Goal: Task Accomplishment & Management: Complete application form

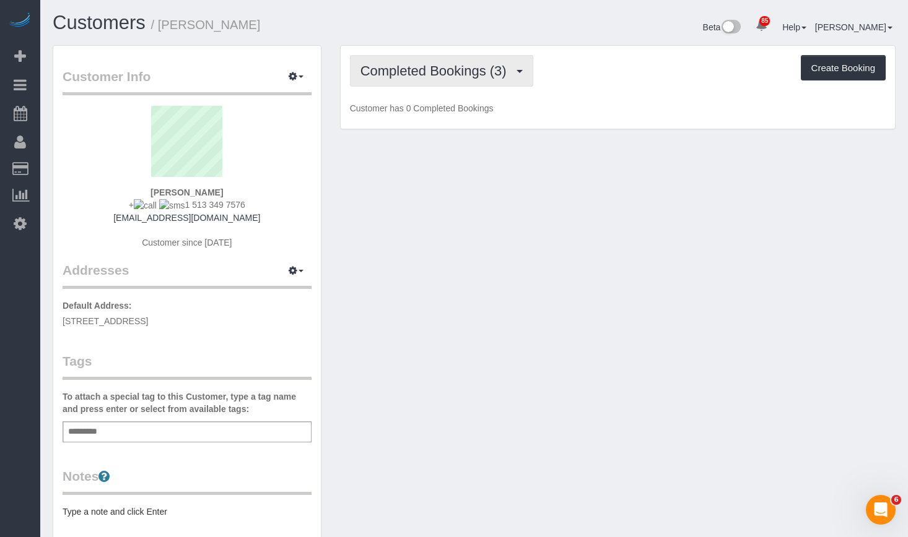
click at [396, 66] on span "Completed Bookings (3)" at bounding box center [436, 70] width 152 height 15
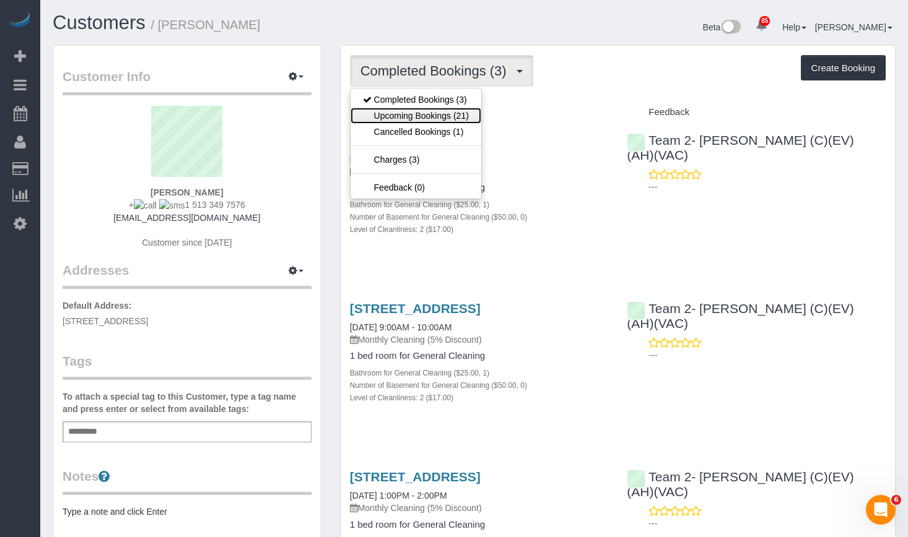
click at [422, 119] on link "Upcoming Bookings (21)" at bounding box center [415, 116] width 131 height 16
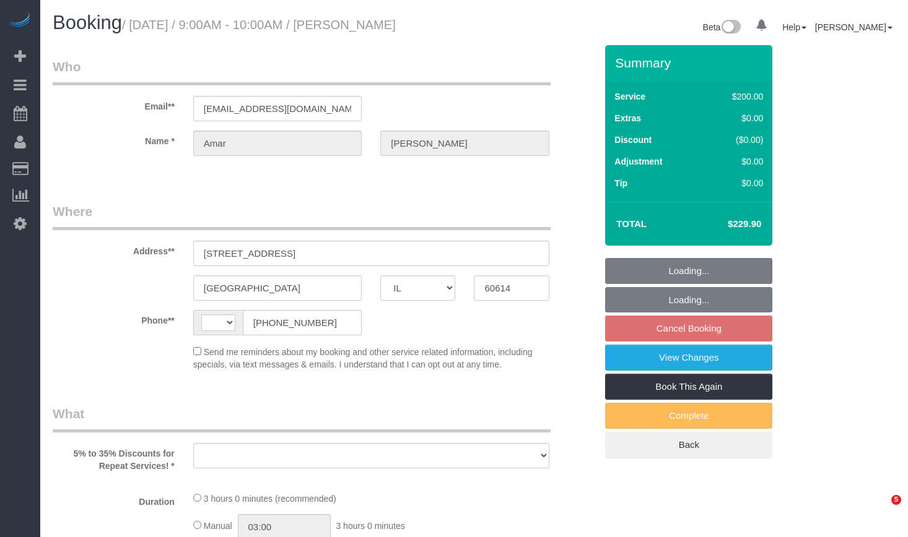
select select "IL"
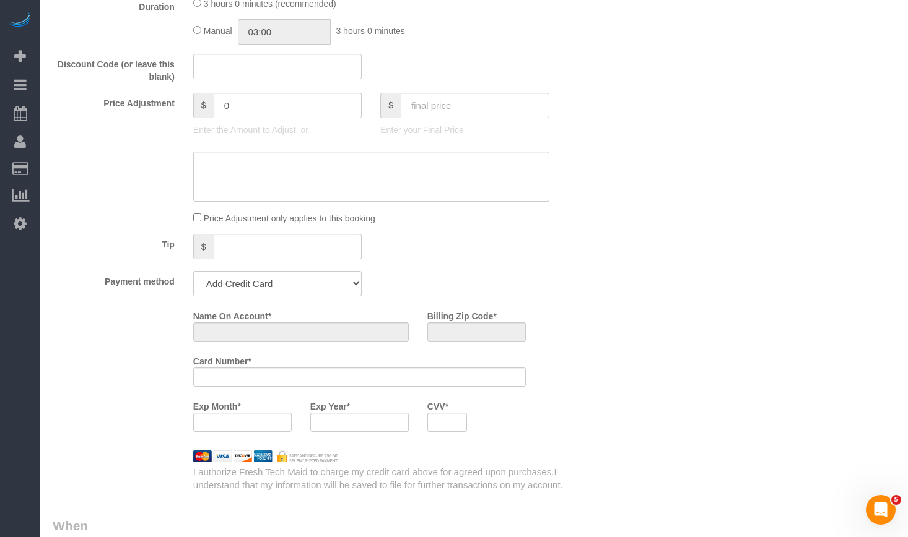
select select "string:[GEOGRAPHIC_DATA]"
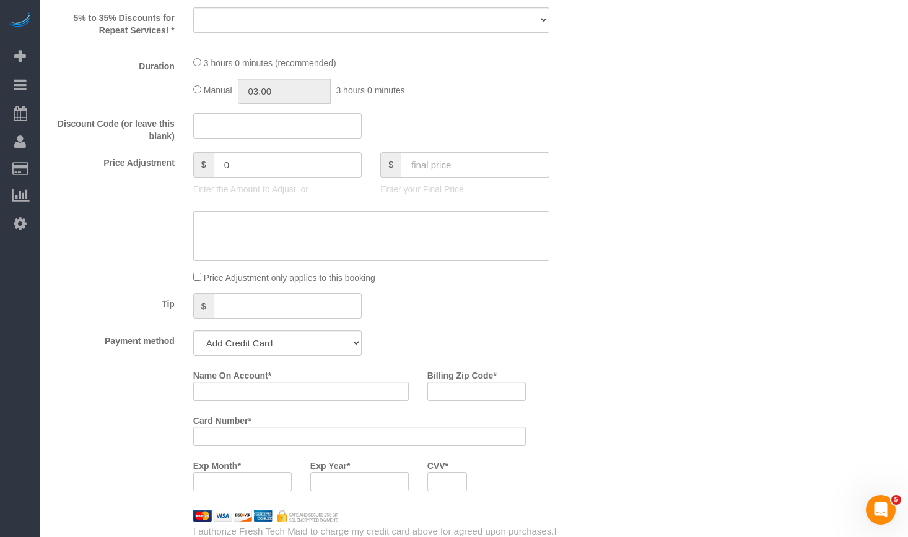
select select "number:1"
select select "number:58"
select select "number:139"
select select "number:106"
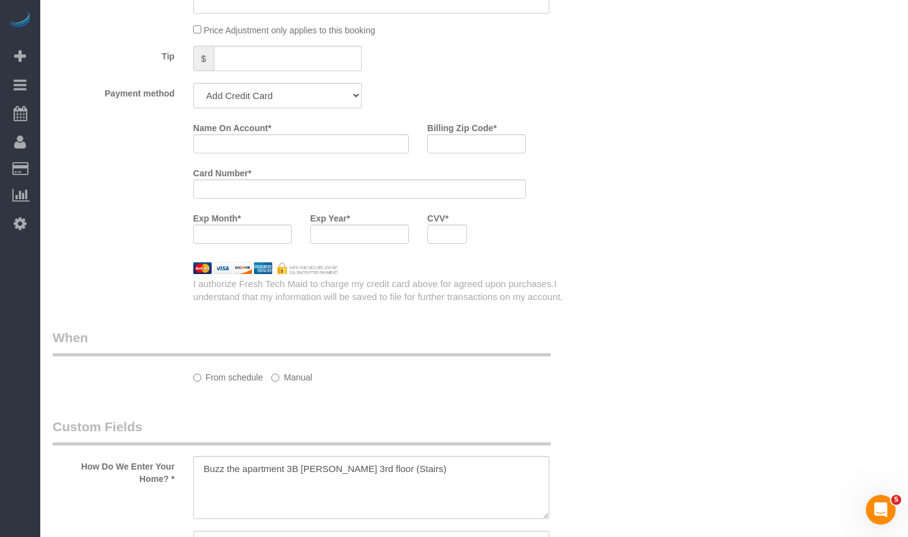
scroll to position [805, 0]
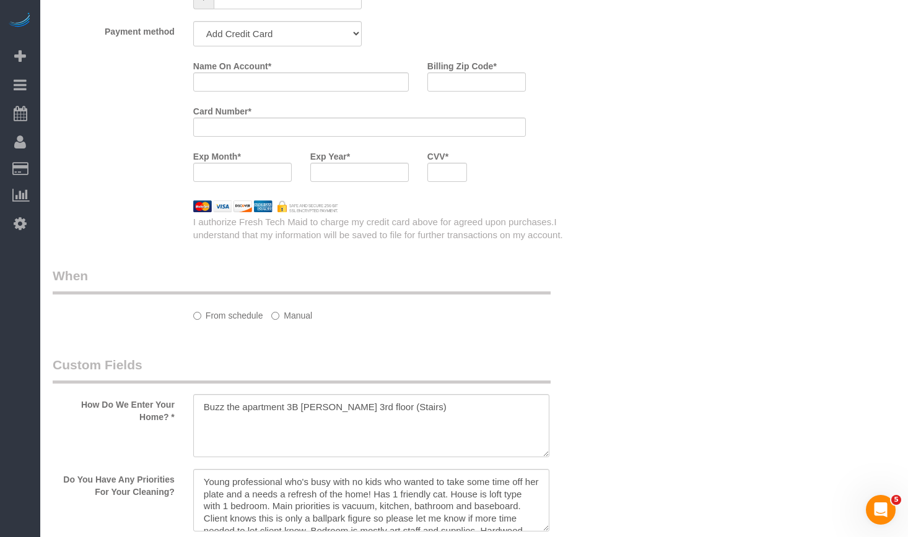
select select "string:fspay-5e1fc166-57c3-49a7-96db-8d41668e9b76"
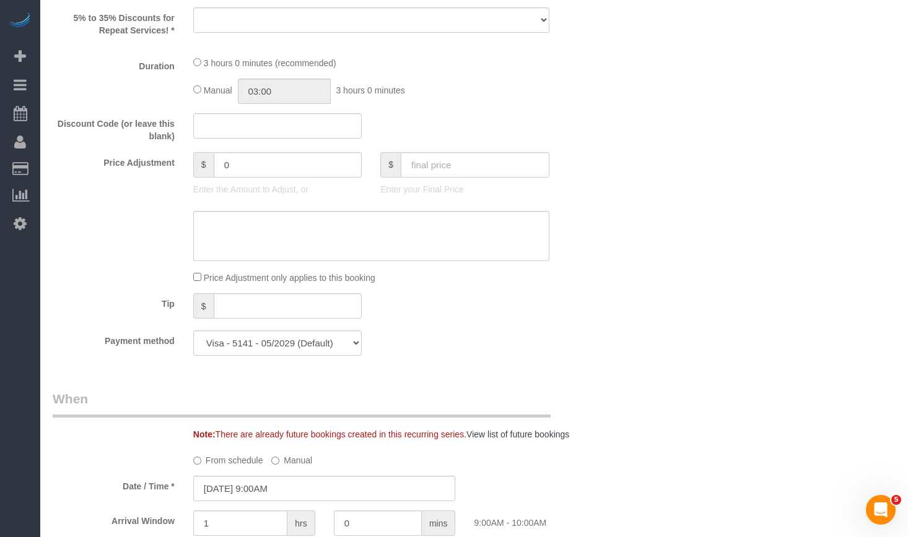
scroll to position [124, 0]
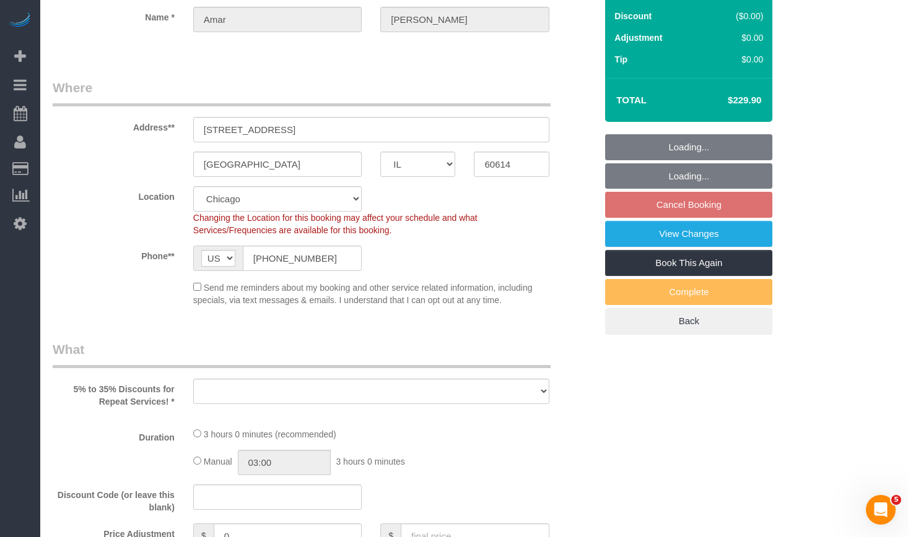
select select "object:1045"
select select "512"
select select "2"
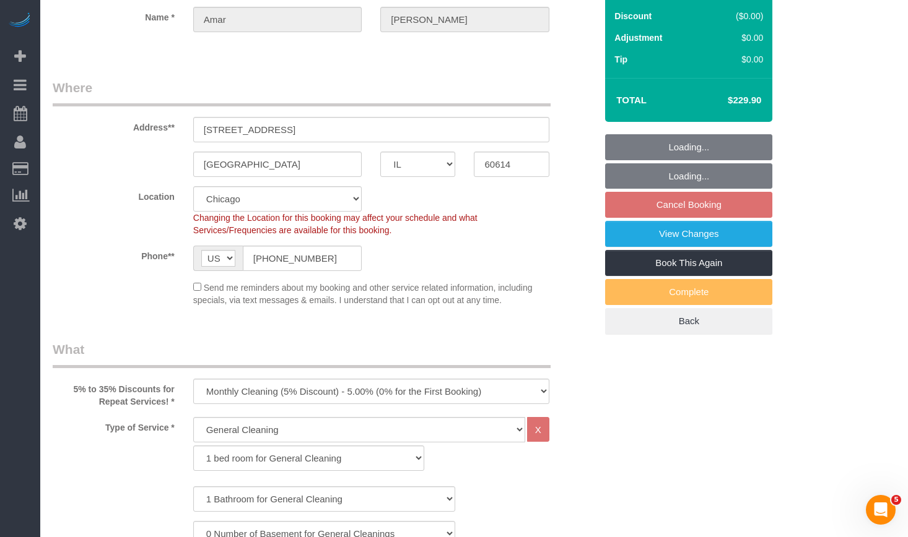
scroll to position [0, 0]
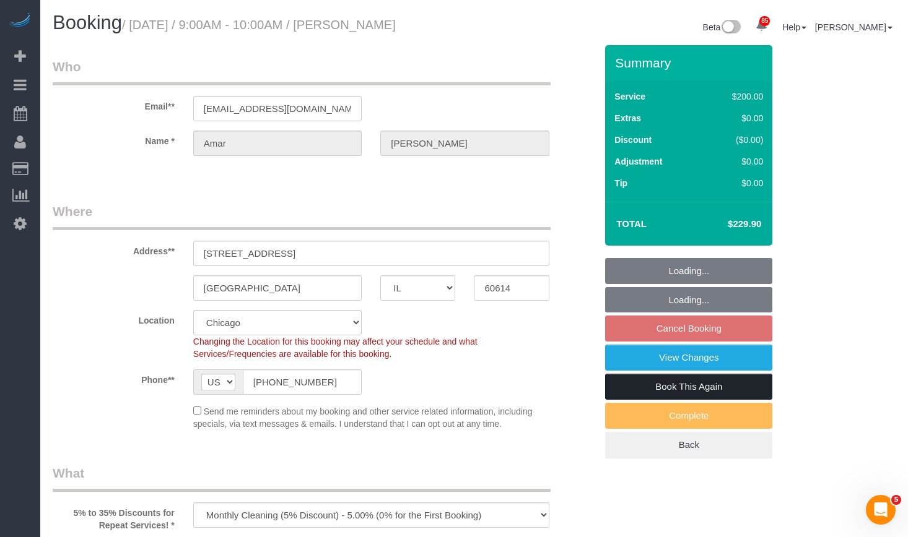
select select "2"
click at [728, 385] on link "Book This Again" at bounding box center [688, 387] width 167 height 26
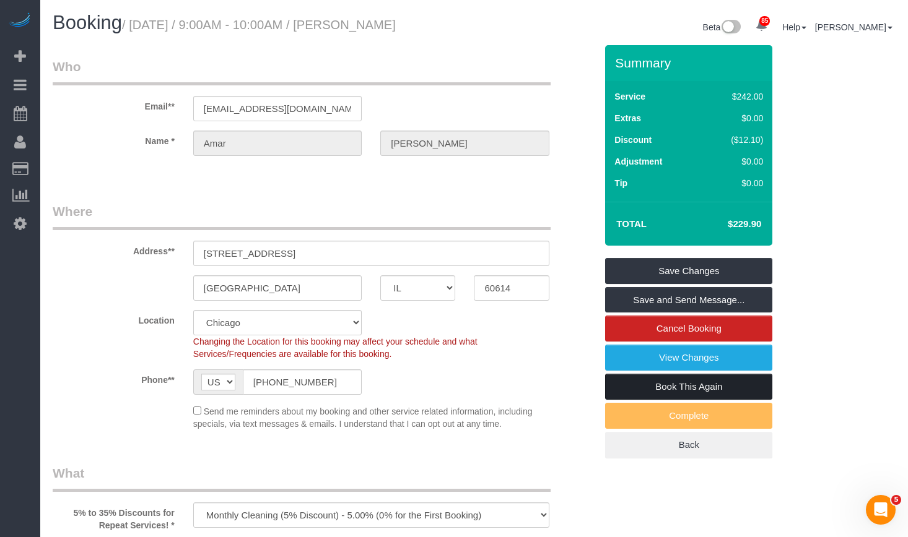
select select "object:1361"
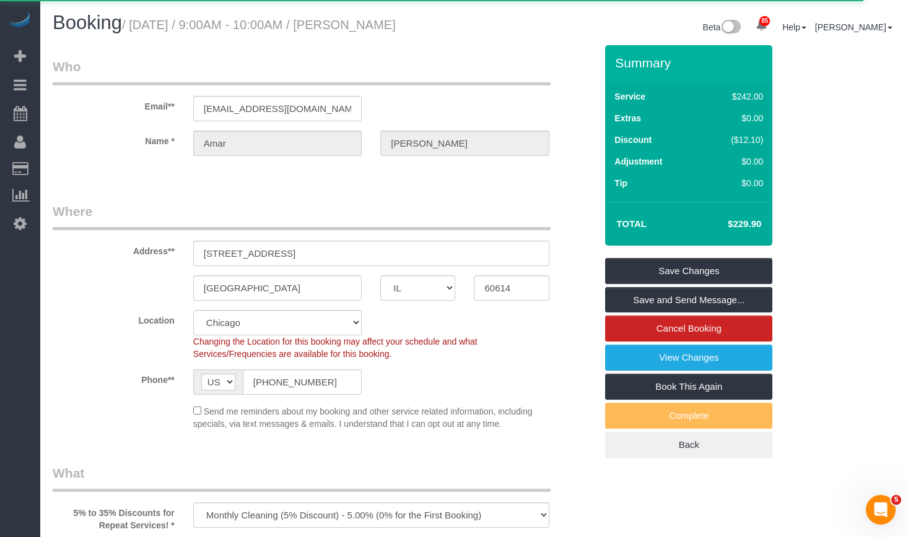
select select "IL"
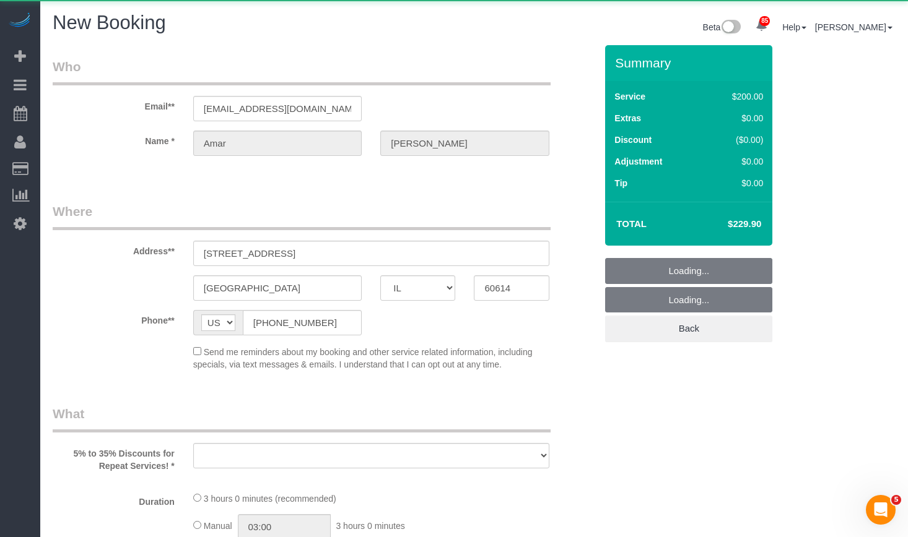
select select "number:1"
select select "number:58"
select select "number:139"
select select "number:106"
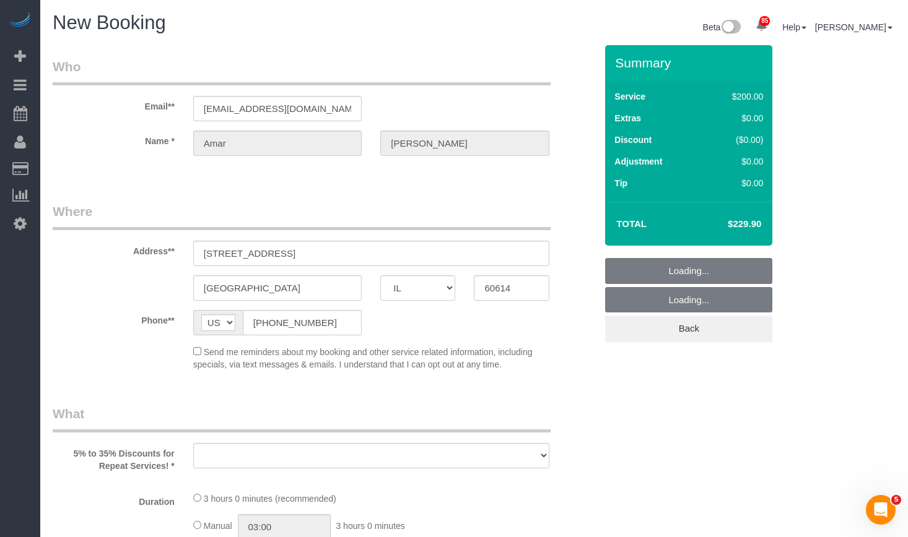
select select "object:1938"
select select "string:fspay-5e1fc166-57c3-49a7-96db-8d41668e9b76"
select select "512"
select select "2"
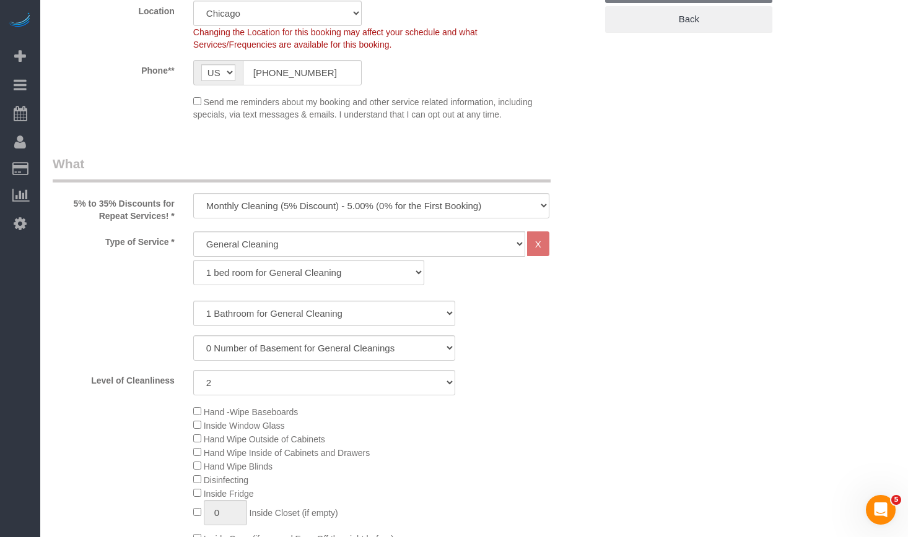
scroll to position [371, 0]
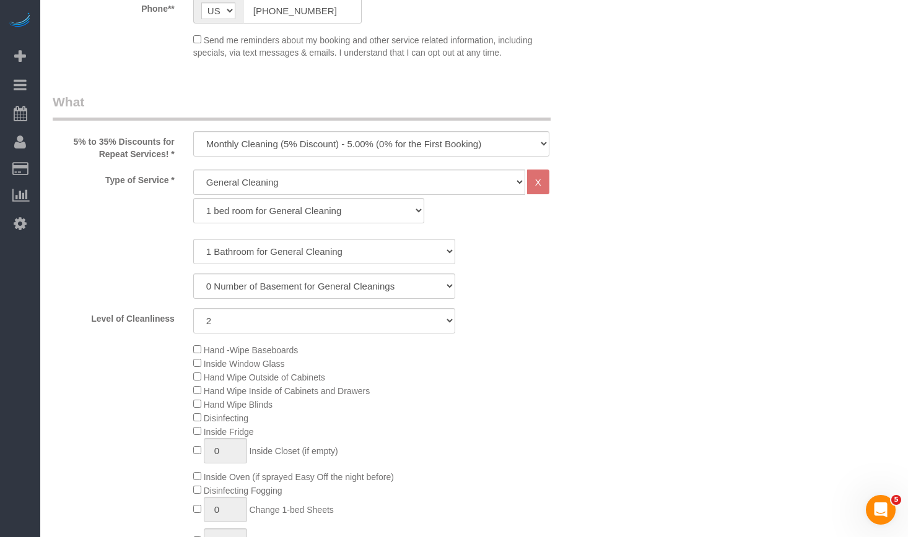
select select "object:2090"
select select "2"
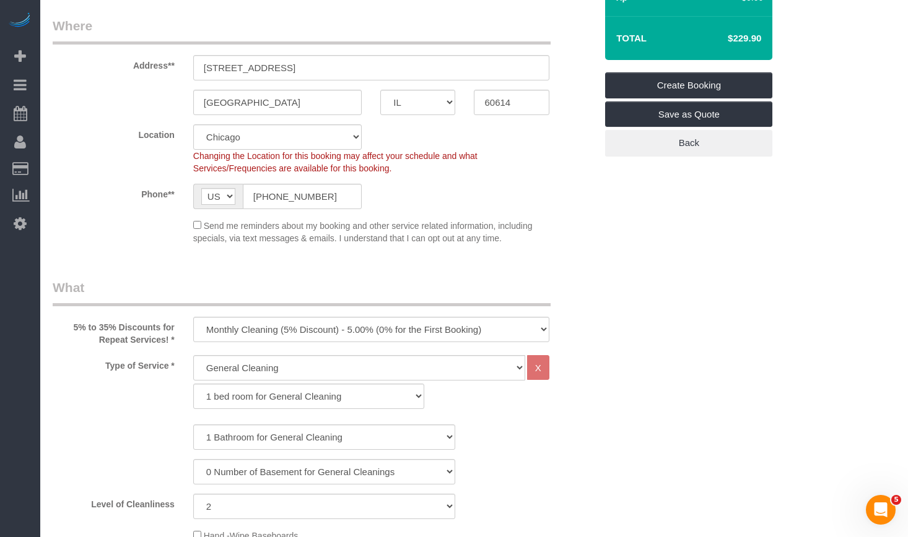
scroll to position [0, 0]
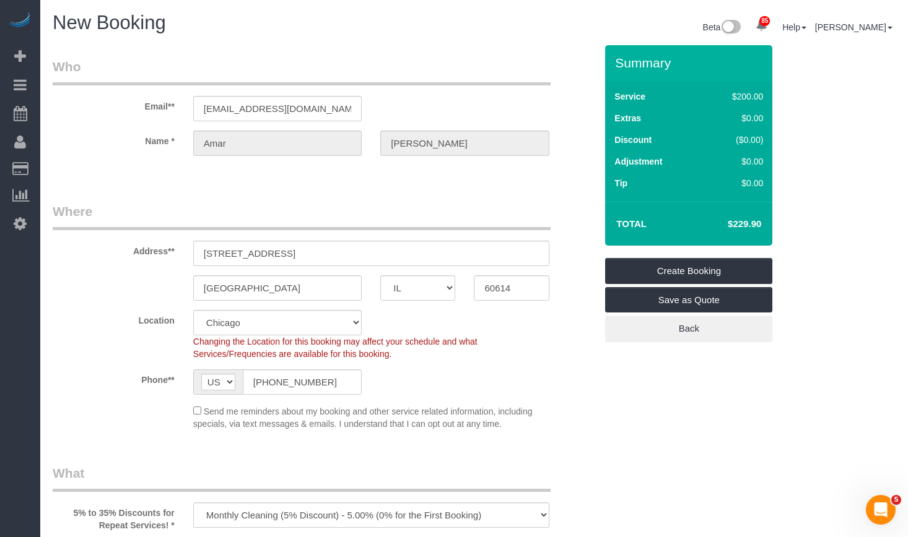
select select "object:2257"
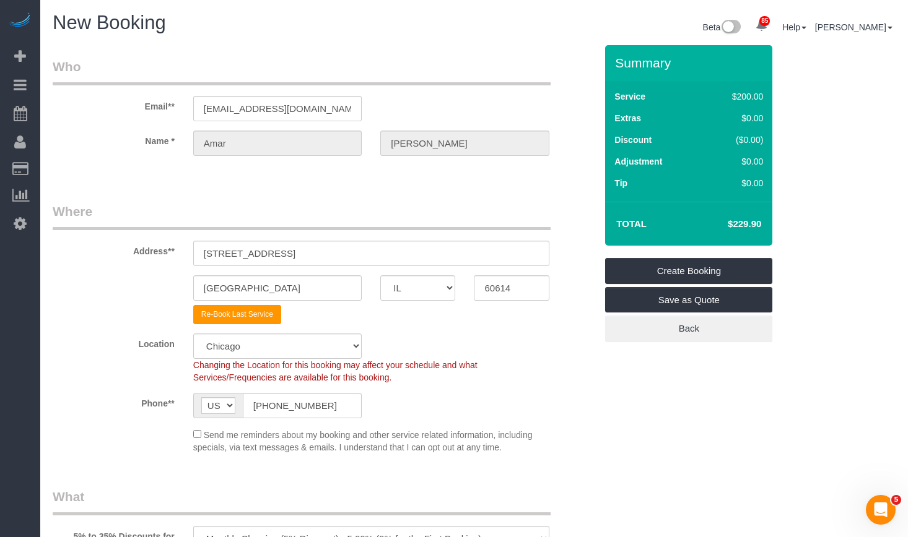
select select "2"
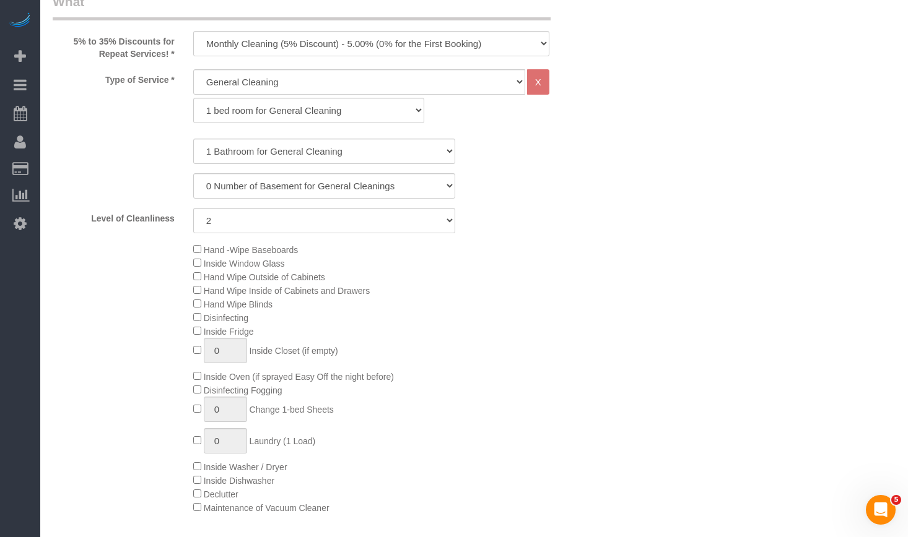
scroll to position [248, 0]
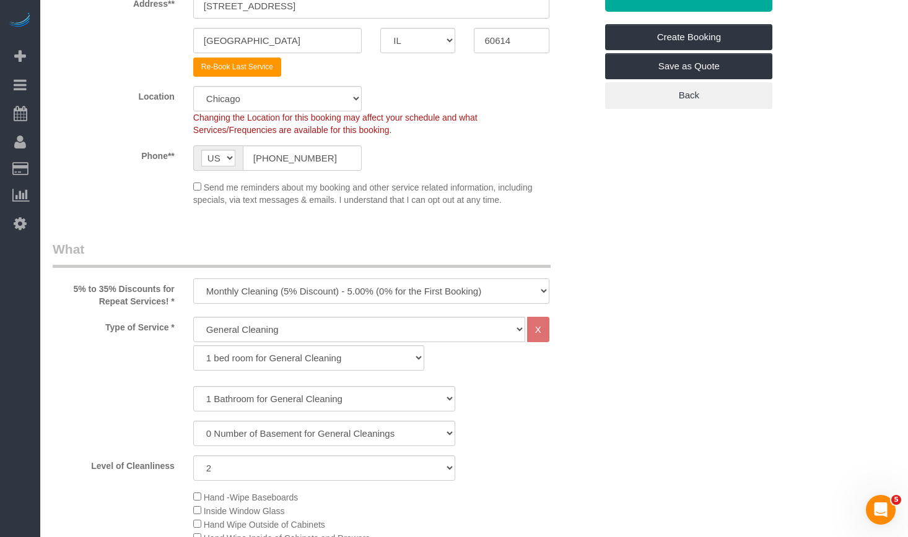
click at [261, 289] on select "One Time Cleaning Weekly Cleaning (35% Discount) - 35.00% (0% for the First Boo…" at bounding box center [371, 291] width 356 height 25
click at [258, 298] on select "One Time Cleaning Weekly Cleaning (35% Discount) - 35.00% (0% for the First Boo…" at bounding box center [371, 291] width 356 height 25
select select "object:2261"
click at [193, 279] on select "One Time Cleaning Weekly Cleaning (35% Discount) - 35.00% (0% for the First Boo…" at bounding box center [371, 291] width 356 height 25
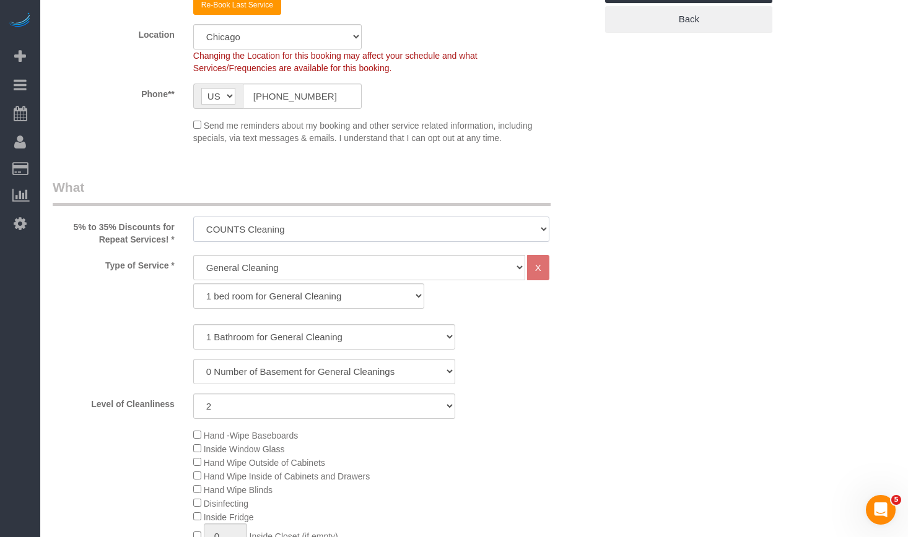
scroll to position [0, 0]
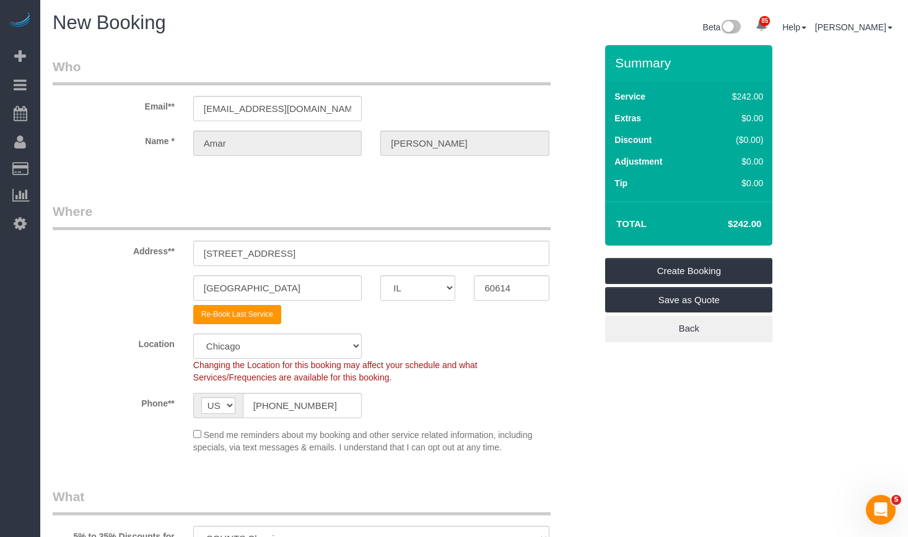
click at [196, 439] on div "Send me reminders about my booking and other service related information, inclu…" at bounding box center [371, 441] width 375 height 26
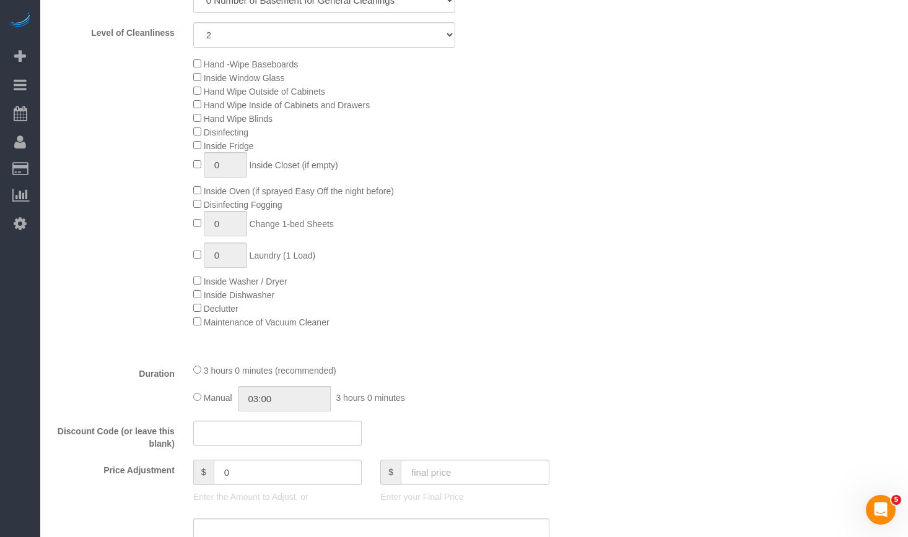
scroll to position [805, 0]
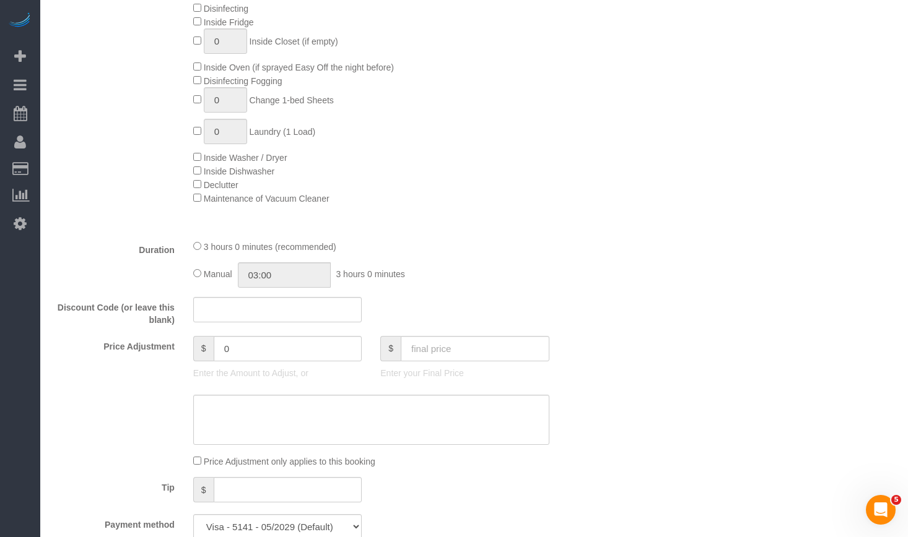
click at [197, 279] on div "Manual 03:00 3 hours 0 minutes" at bounding box center [371, 275] width 356 height 25
drag, startPoint x: 282, startPoint y: 274, endPoint x: 173, endPoint y: 269, distance: 109.1
click at [165, 267] on div "Duration 3 hours 0 minutes (recommended) Manual 03:00 3 hours 0 minutes" at bounding box center [324, 264] width 562 height 48
type input "02:30"
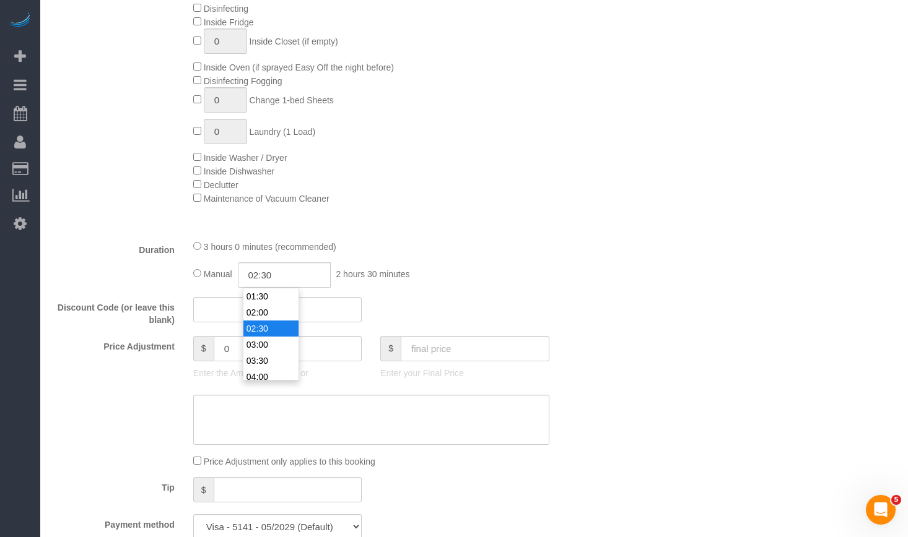
click at [679, 220] on div "Who Email** amrdps@gmail.com Name * Amar Singh Where Address** 2129 N southport…" at bounding box center [474, 515] width 843 height 2550
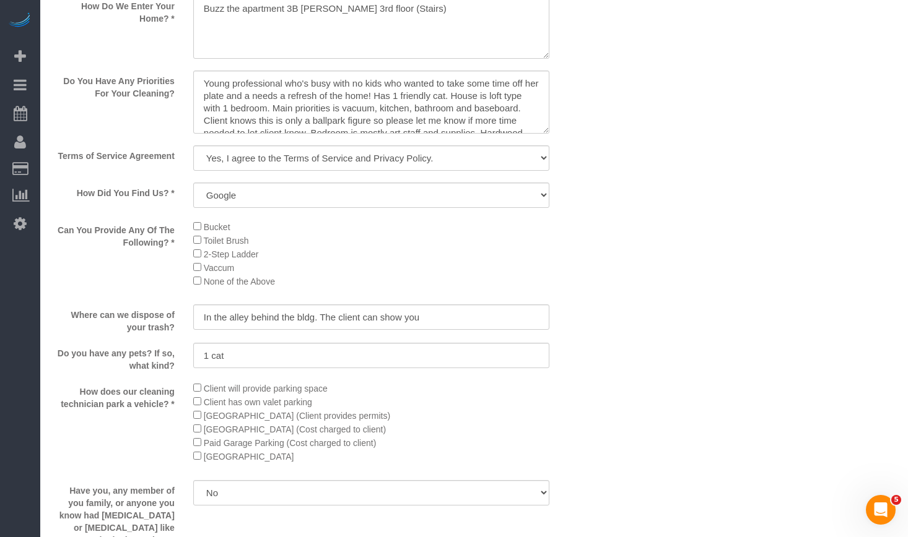
scroll to position [1424, 0]
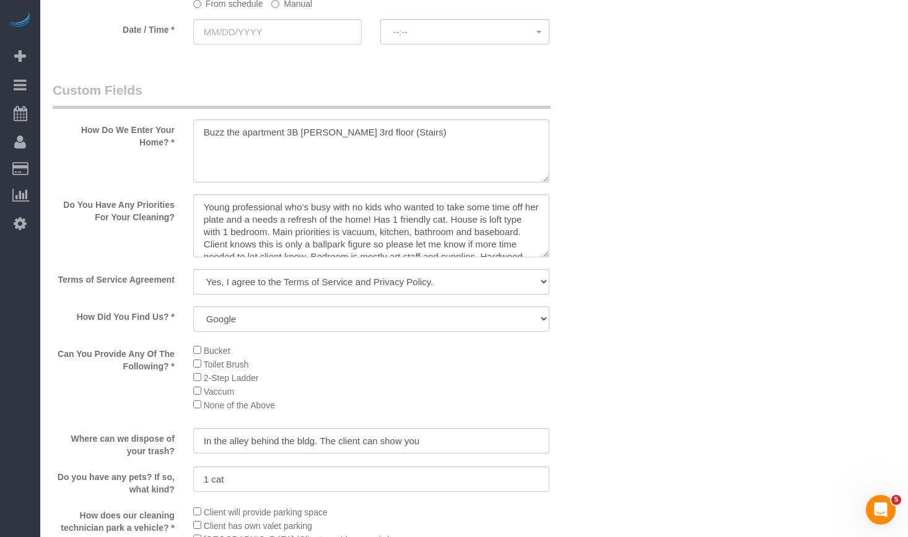
click at [331, 259] on div at bounding box center [371, 259] width 356 height 2
click at [381, 235] on textarea at bounding box center [371, 225] width 356 height 63
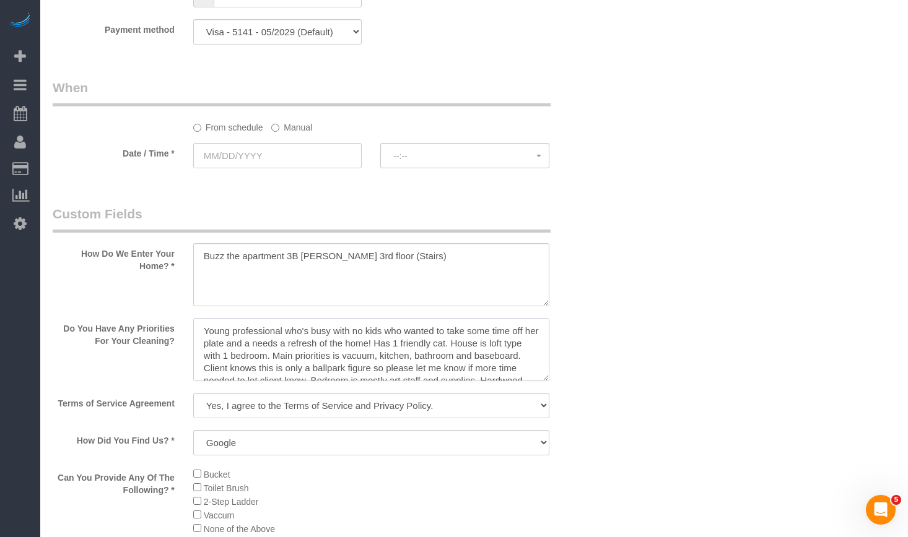
click at [207, 333] on textarea at bounding box center [371, 349] width 356 height 63
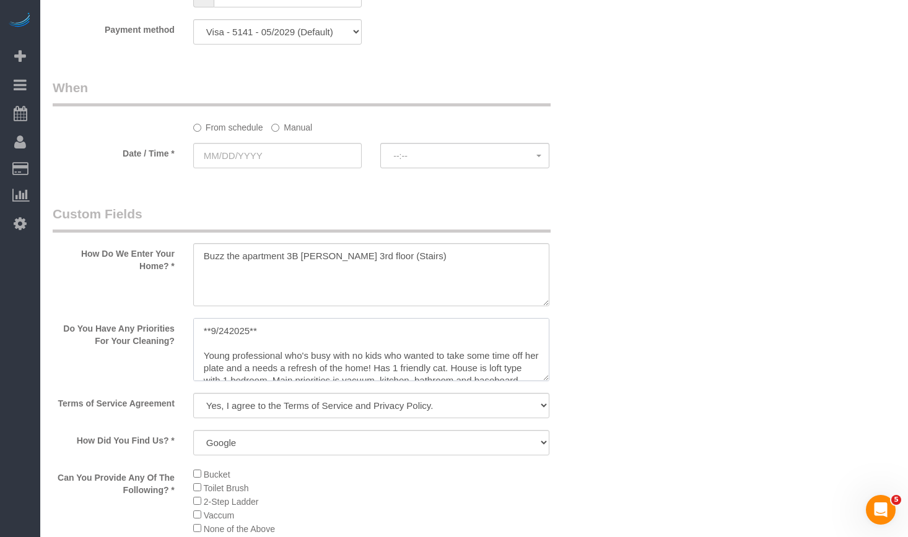
paste textarea "I can share my own list with them when here"
drag, startPoint x: 258, startPoint y: 331, endPoint x: 471, endPoint y: 344, distance: 213.4
click at [471, 344] on textarea at bounding box center [371, 349] width 356 height 63
click at [285, 328] on textarea at bounding box center [371, 349] width 356 height 63
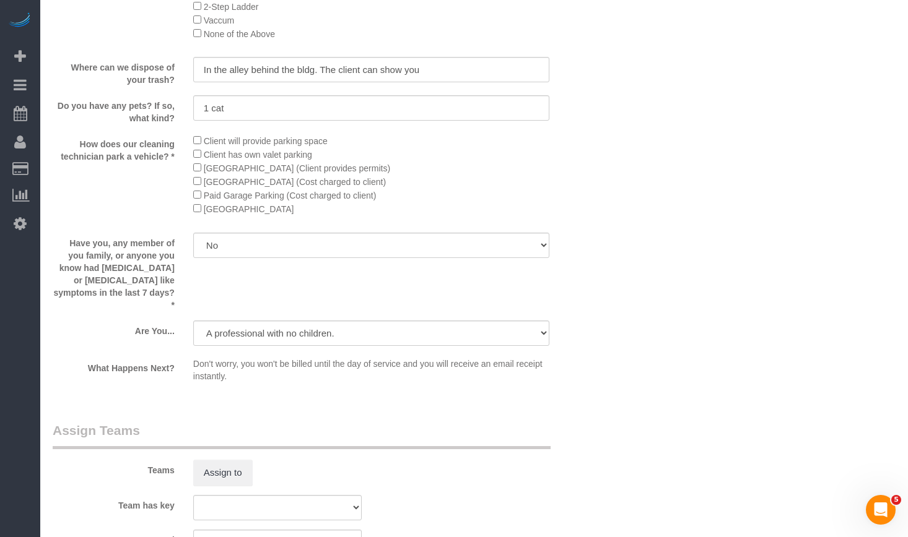
scroll to position [1857, 0]
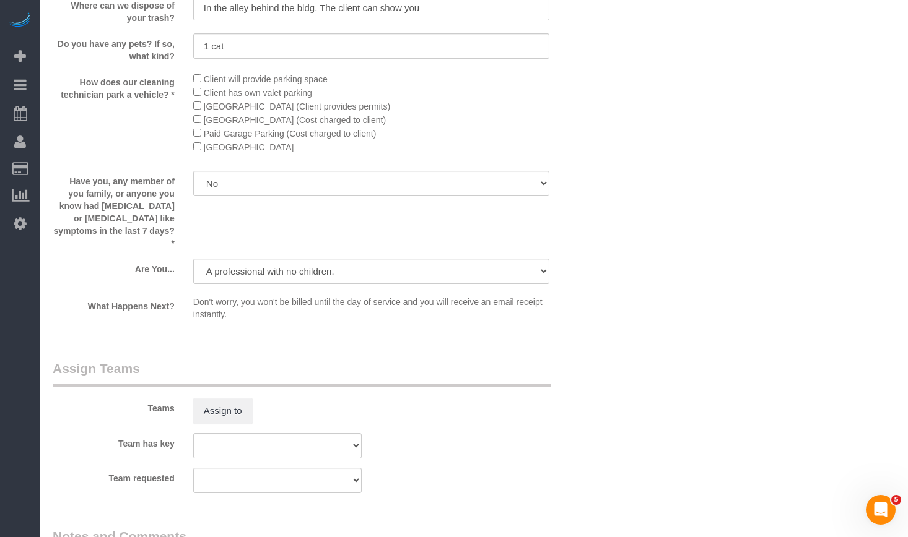
type textarea "**9/242025** Client will share her own list with you. Young professional who's …"
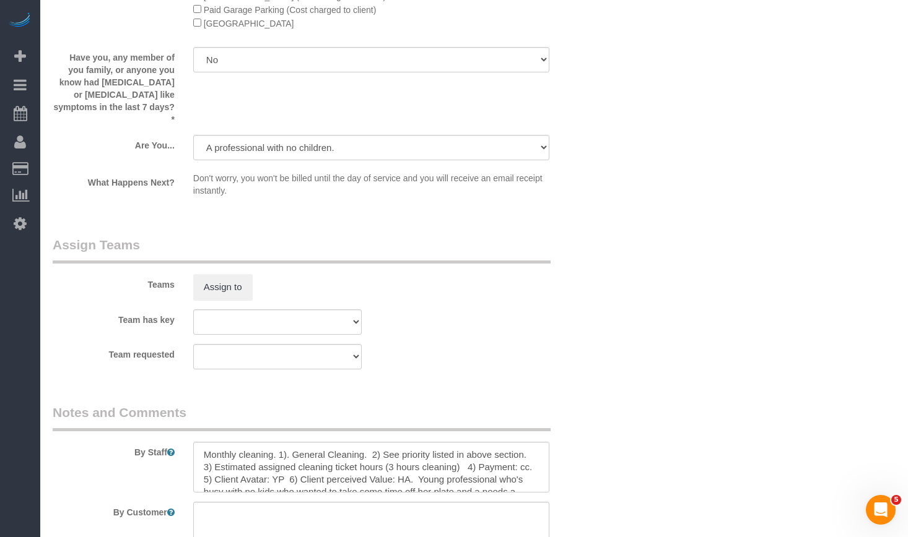
scroll to position [2043, 0]
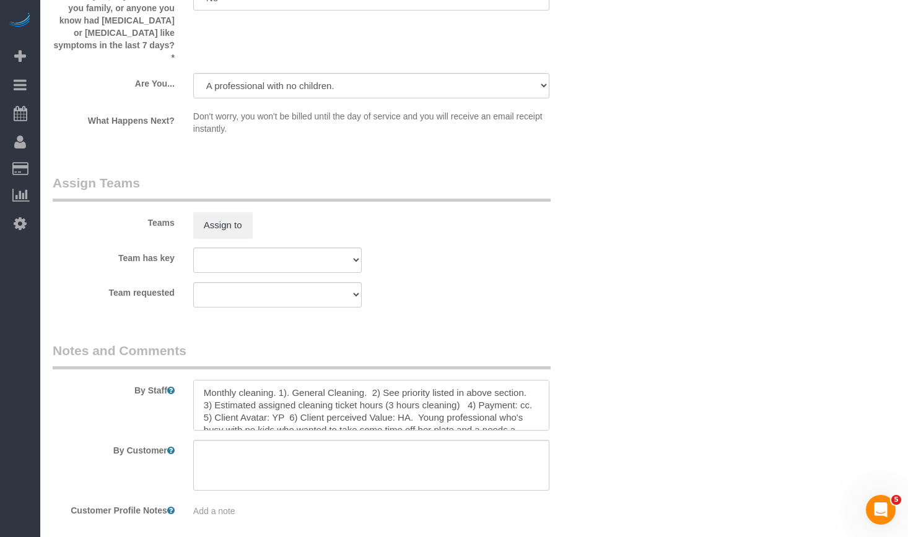
click at [364, 392] on textarea at bounding box center [371, 405] width 356 height 51
click at [425, 407] on textarea at bounding box center [371, 405] width 356 height 51
paste textarea "COUNTS CLEANING 1) COUNTS cleaning 2) Client wants us to follow the COUNTS Clea…"
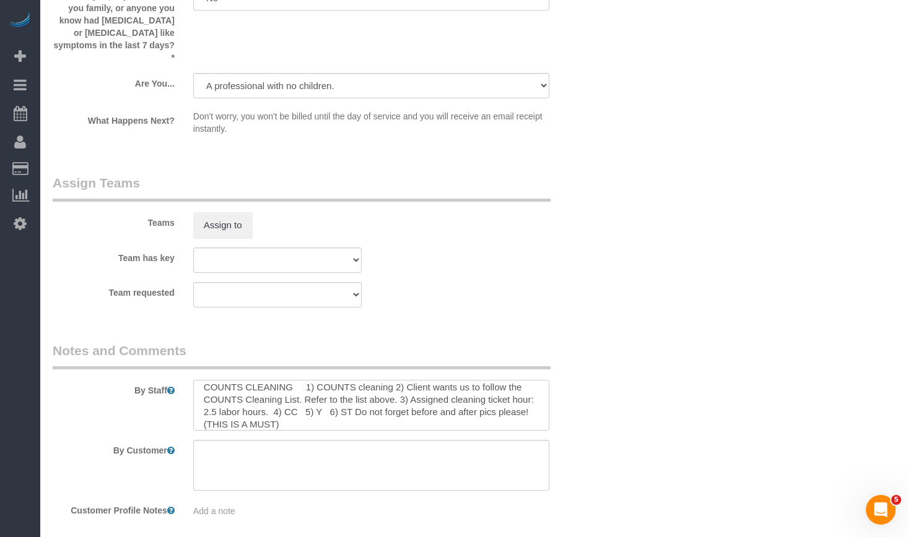
scroll to position [0, 0]
drag, startPoint x: 390, startPoint y: 389, endPoint x: 500, endPoint y: 381, distance: 109.9
click at [500, 381] on textarea at bounding box center [371, 405] width 356 height 51
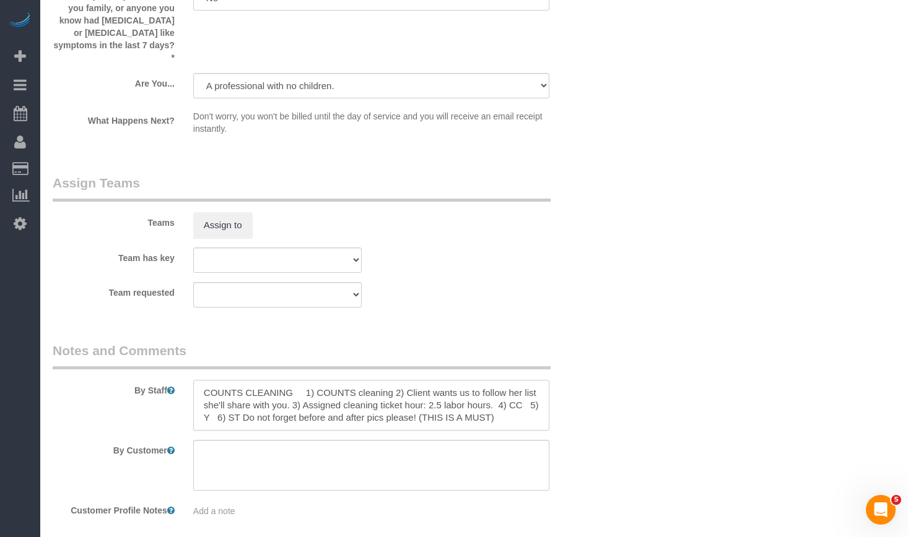
click at [435, 397] on textarea at bounding box center [371, 405] width 356 height 51
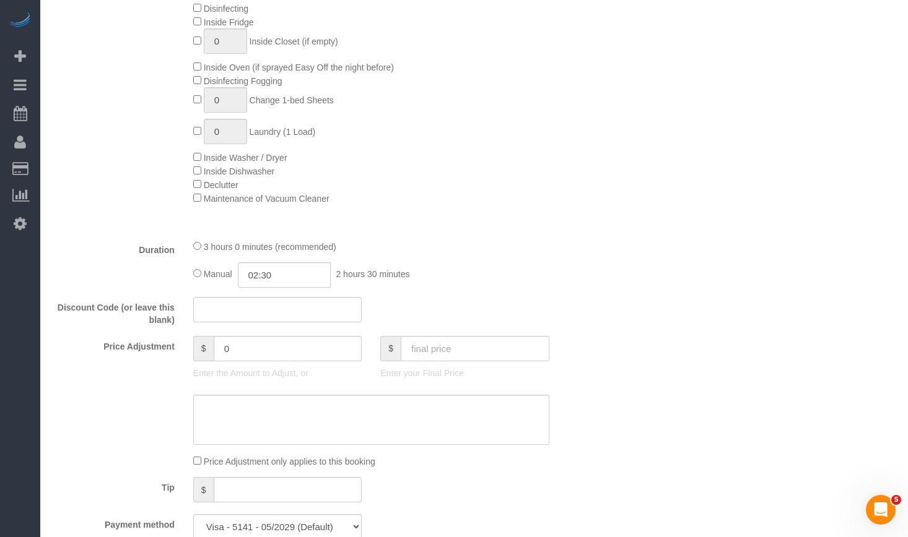
scroll to position [1053, 0]
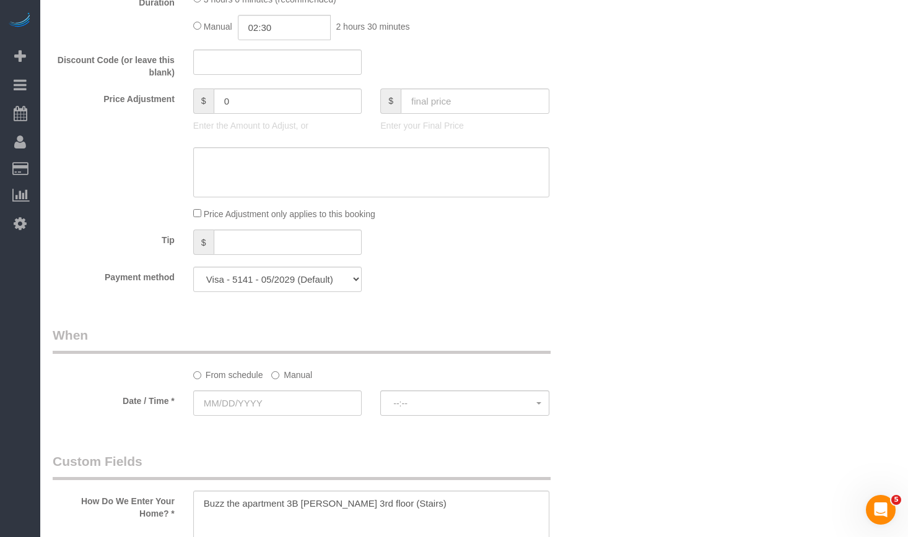
type textarea "COUNTS CLEANING 1) COUNTS cleaning 2) Client wants us to follow her list she'll…"
drag, startPoint x: 441, startPoint y: 103, endPoint x: 448, endPoint y: 98, distance: 8.1
click at [443, 102] on input "text" at bounding box center [475, 101] width 149 height 25
type input "0"
click at [571, 69] on div "Discount Code (or leave this blank)" at bounding box center [324, 65] width 562 height 30
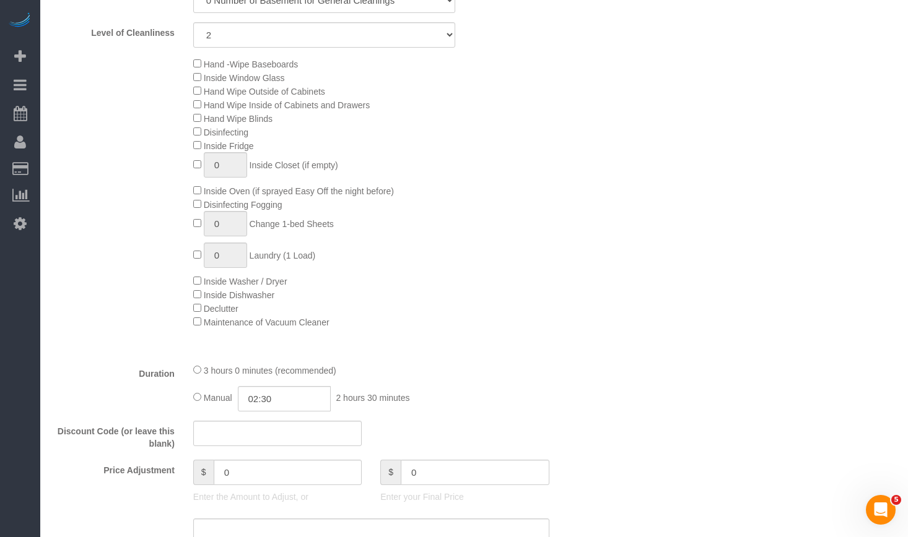
scroll to position [991, 0]
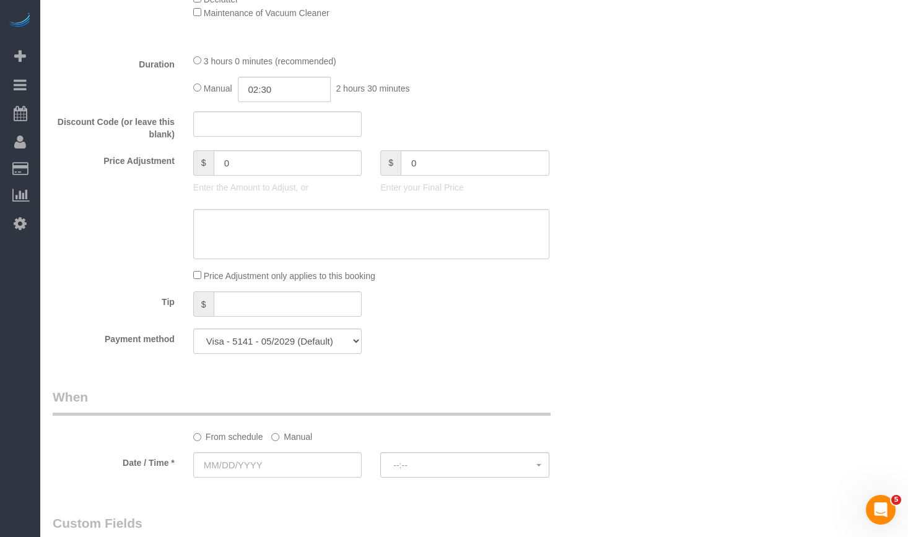
type input "-242"
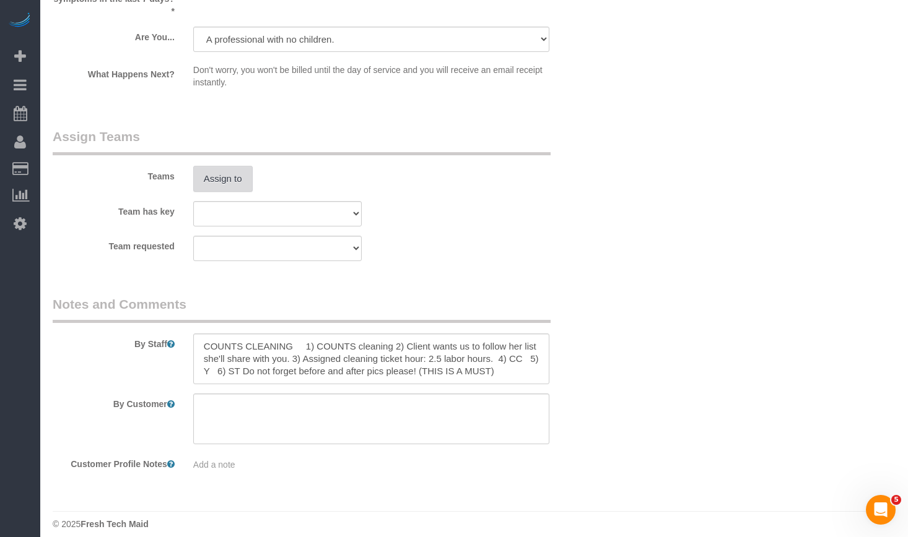
click at [219, 166] on button "Assign to" at bounding box center [222, 179] width 59 height 26
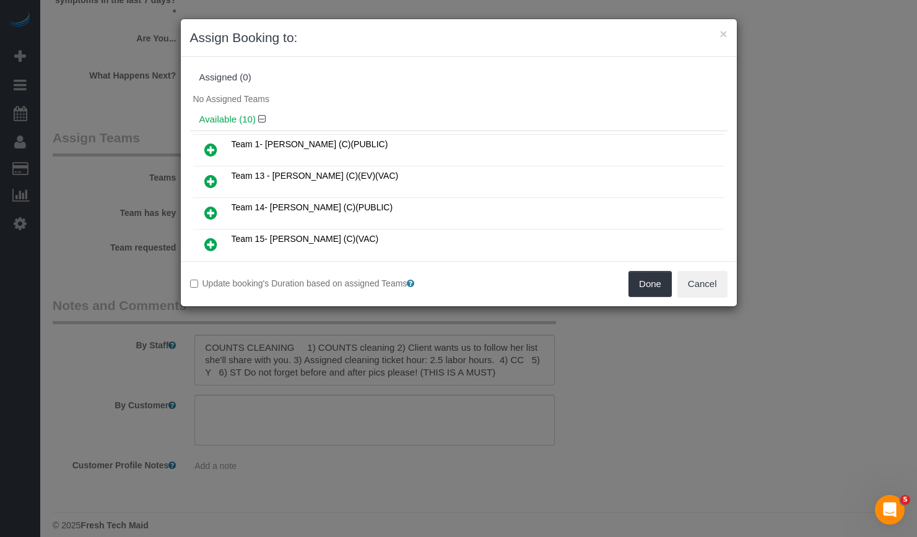
scroll to position [62, 0]
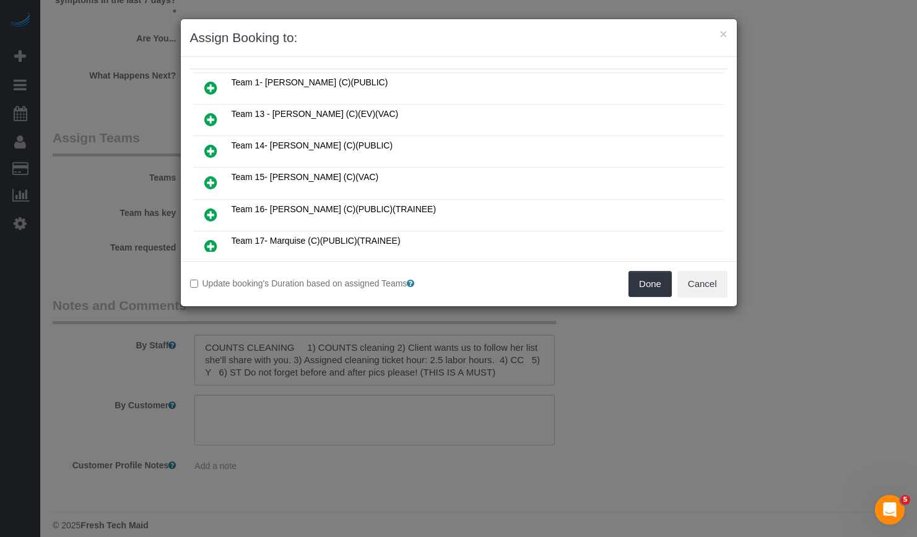
click at [207, 178] on icon at bounding box center [210, 182] width 13 height 15
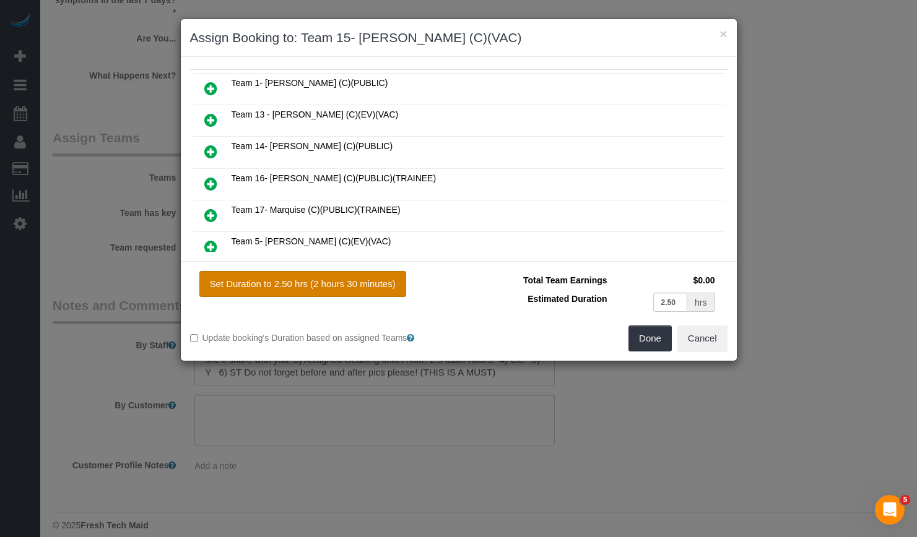
click at [370, 282] on button "Set Duration to 2.50 hrs (2 hours 30 minutes)" at bounding box center [302, 284] width 207 height 26
type input "2.50"
click at [651, 335] on button "Done" at bounding box center [649, 339] width 43 height 26
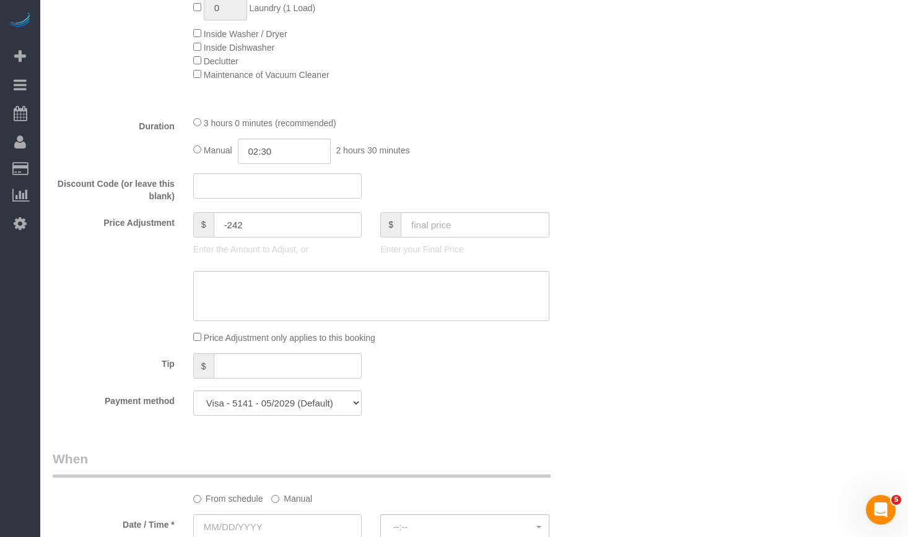
scroll to position [991, 0]
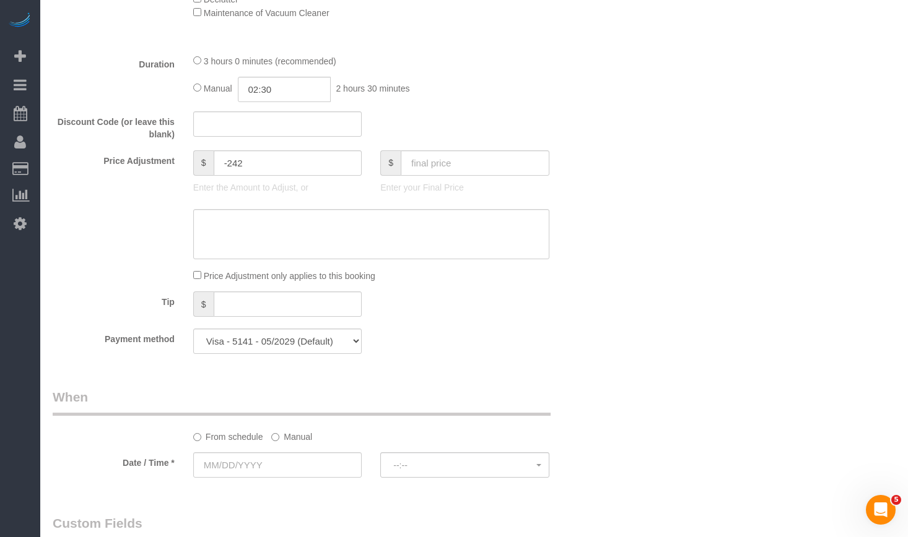
click at [284, 435] on label "Manual" at bounding box center [291, 435] width 41 height 17
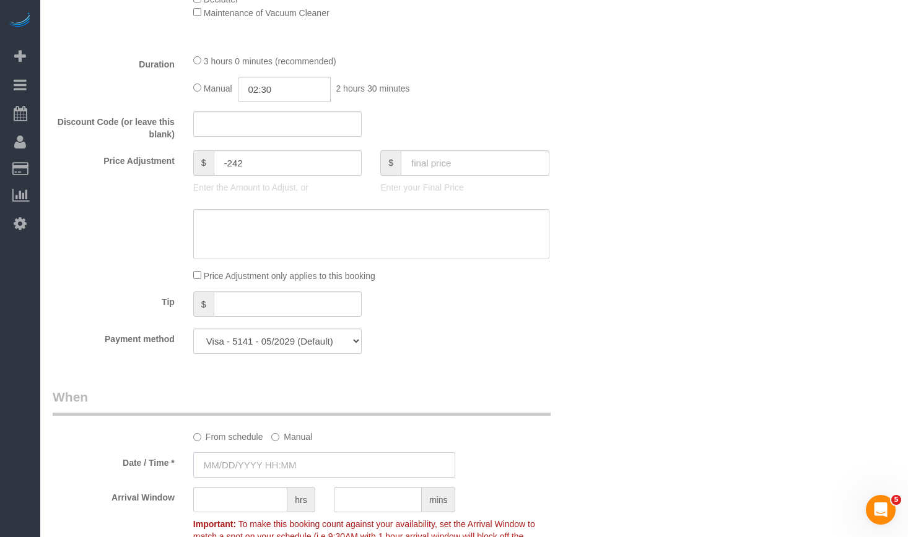
drag, startPoint x: 277, startPoint y: 470, endPoint x: 256, endPoint y: 450, distance: 29.3
click at [276, 470] on input "text" at bounding box center [324, 465] width 263 height 25
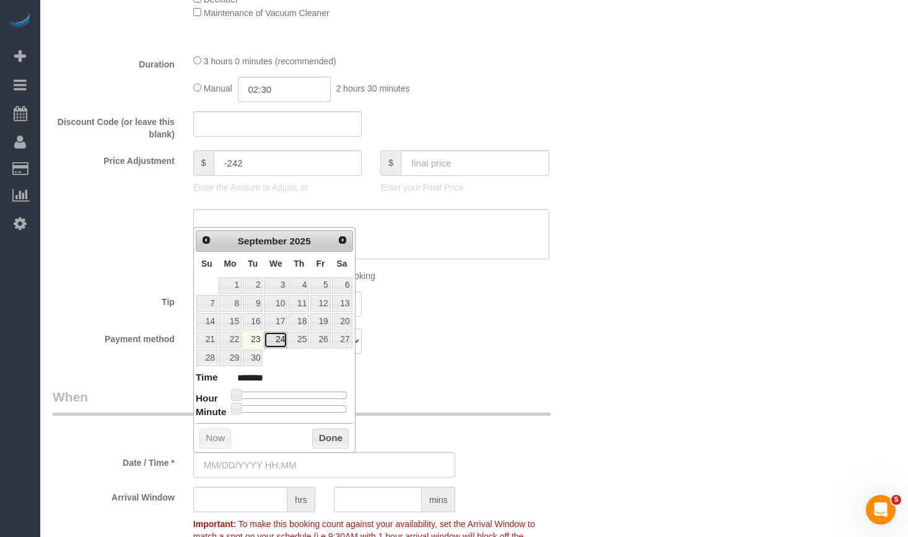
click at [277, 344] on link "24" at bounding box center [276, 340] width 24 height 17
click at [327, 437] on button "Done" at bounding box center [330, 439] width 37 height 20
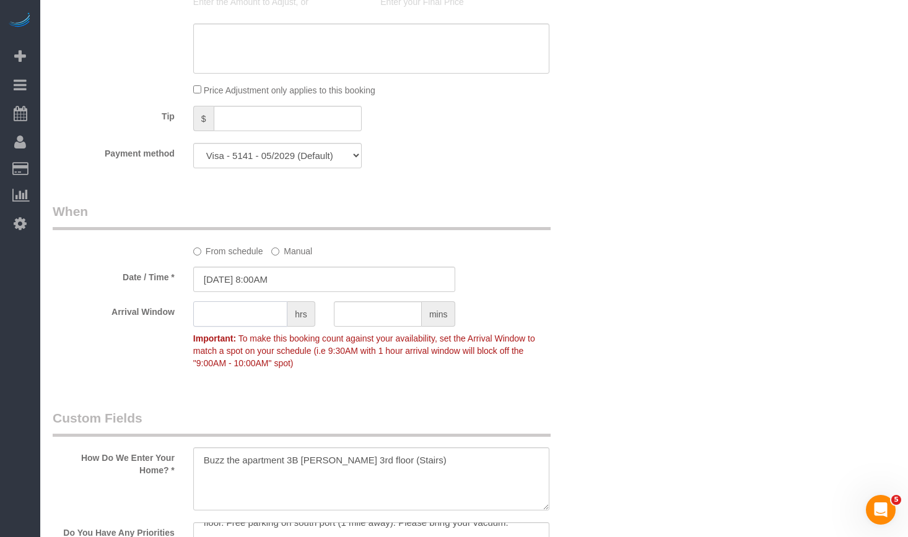
click at [241, 323] on input "text" at bounding box center [240, 314] width 94 height 25
click at [297, 284] on input "09/23/2025 8:00AM" at bounding box center [324, 279] width 263 height 25
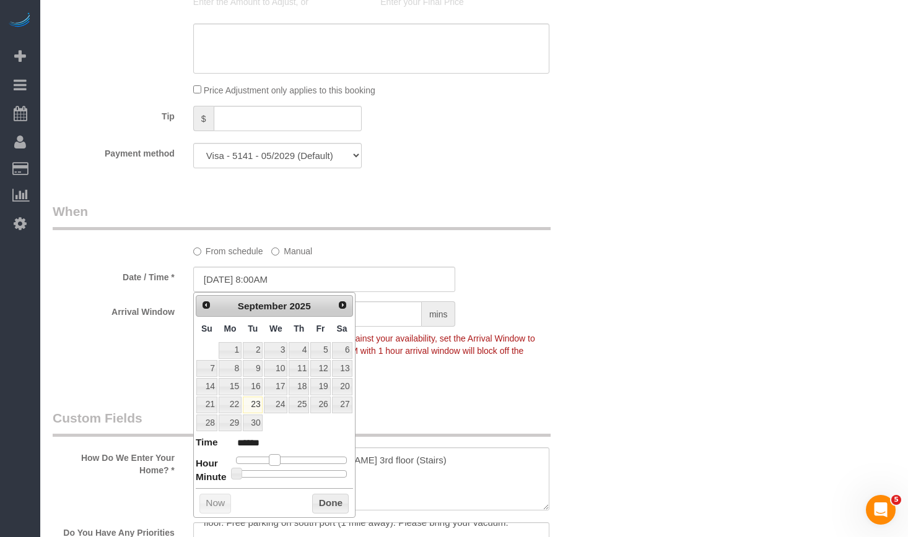
type input "09/23/2025 9:00AM"
type input "******"
type input "09/23/2025 10:00AM"
type input "*******"
type input "09/23/2025 9:00AM"
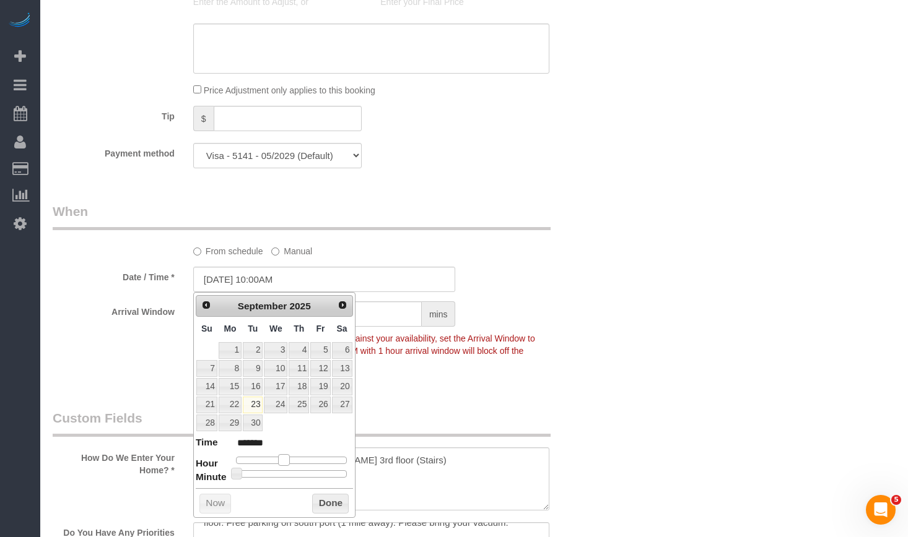
type input "******"
click at [282, 463] on span at bounding box center [279, 459] width 11 height 11
click at [334, 506] on button "Done" at bounding box center [330, 504] width 37 height 20
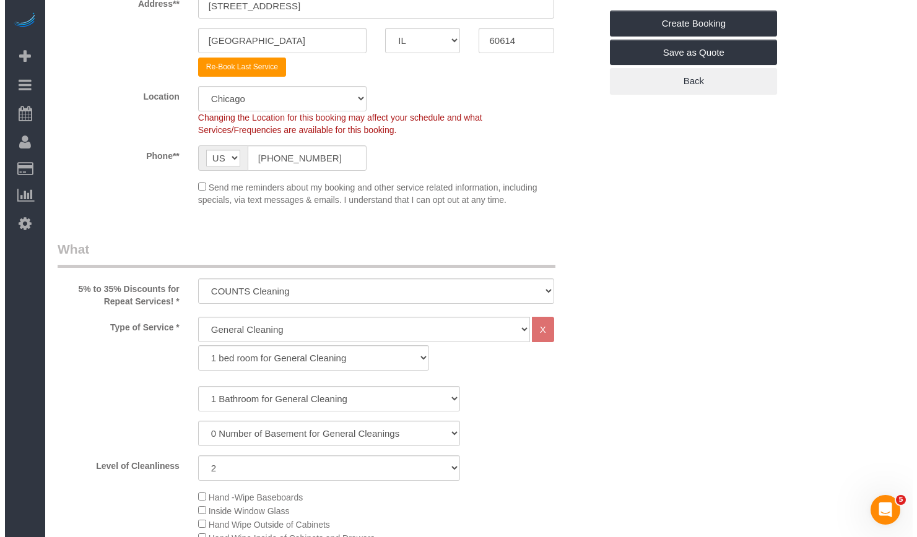
scroll to position [0, 0]
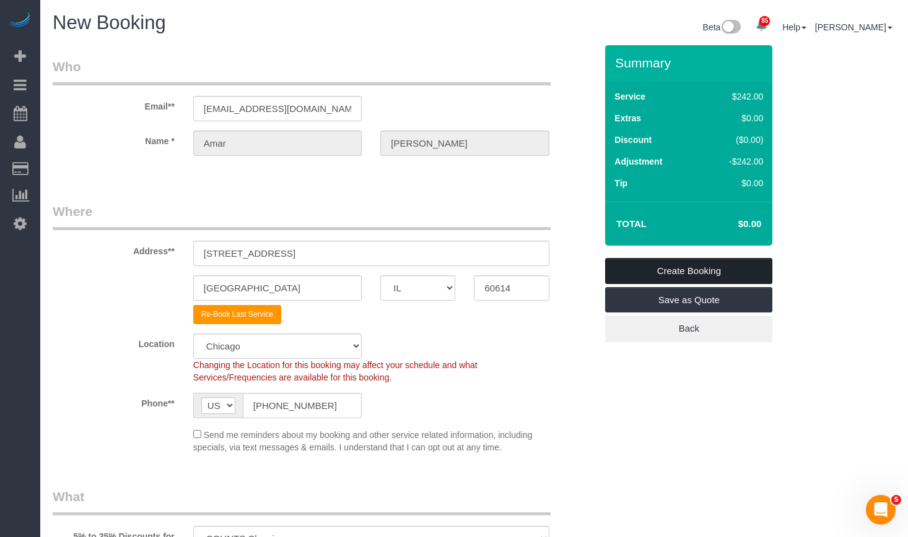
click at [664, 274] on link "Create Booking" at bounding box center [688, 271] width 167 height 26
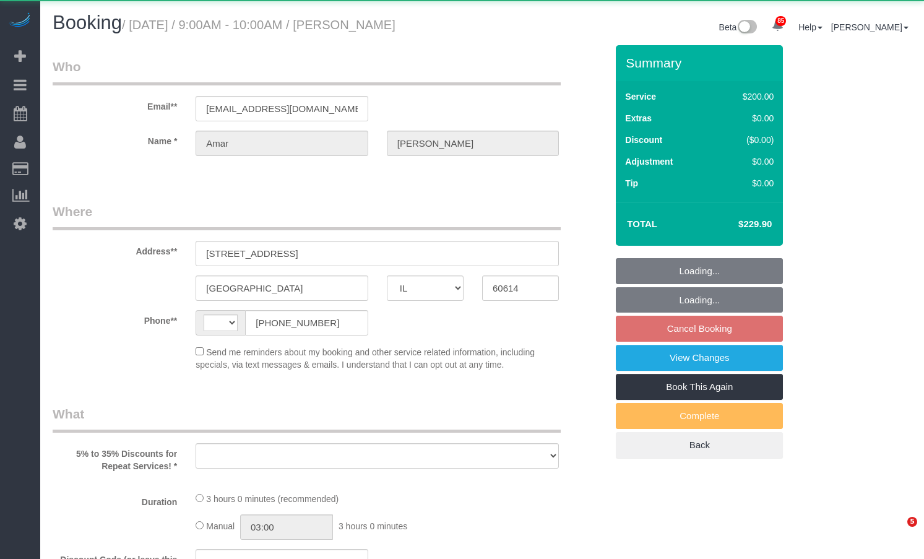
select select "IL"
select select "object:435"
select select "string:US"
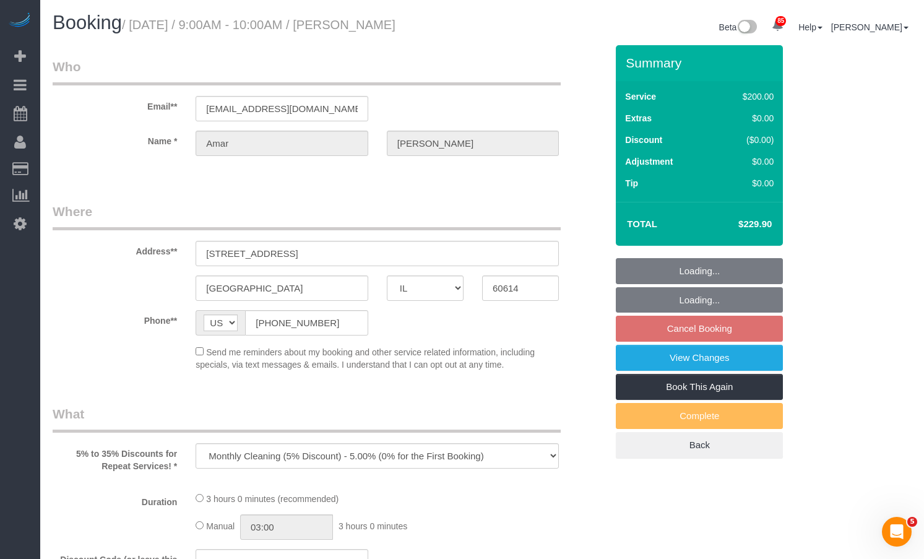
select select "string:fspay-5e1fc166-57c3-49a7-96db-8d41668e9b76"
select select "512"
select select "2"
select select "number:1"
select select "number:58"
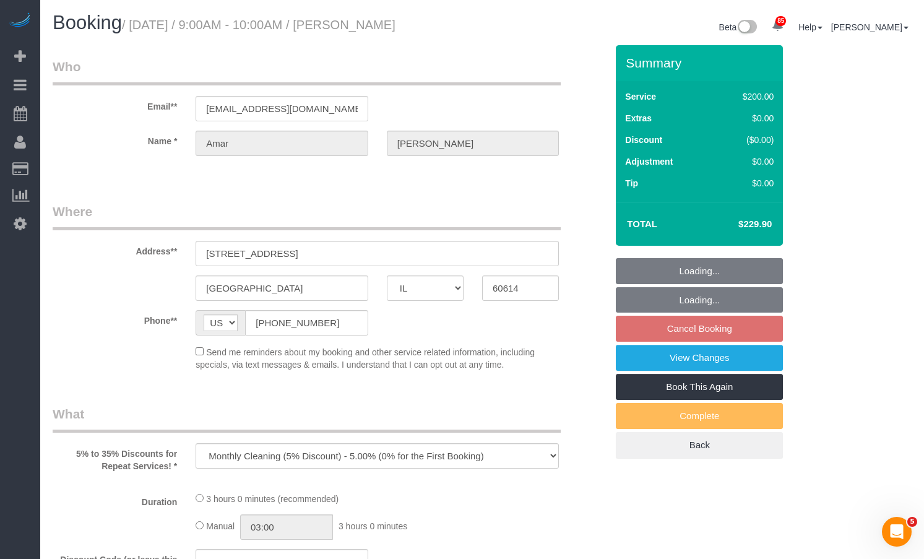
select select "number:139"
select select "number:106"
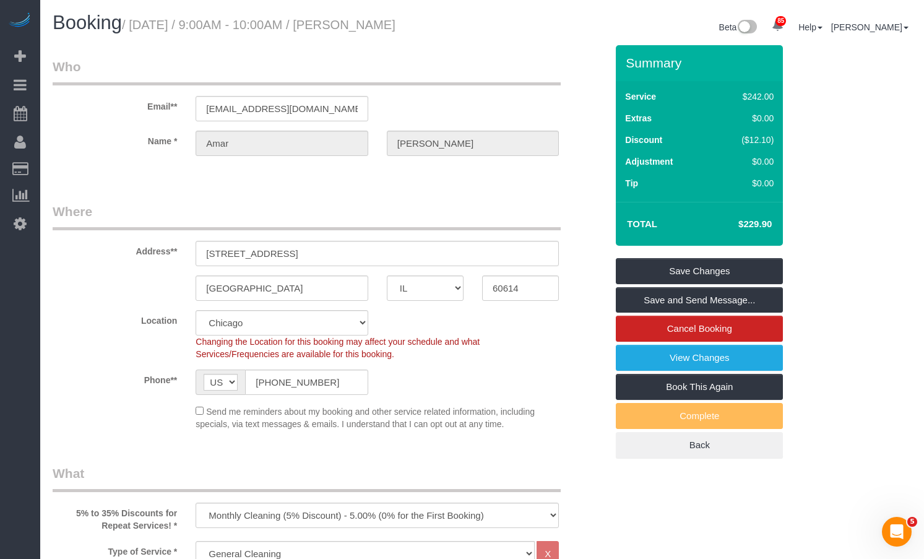
select select "object:1290"
select select "2"
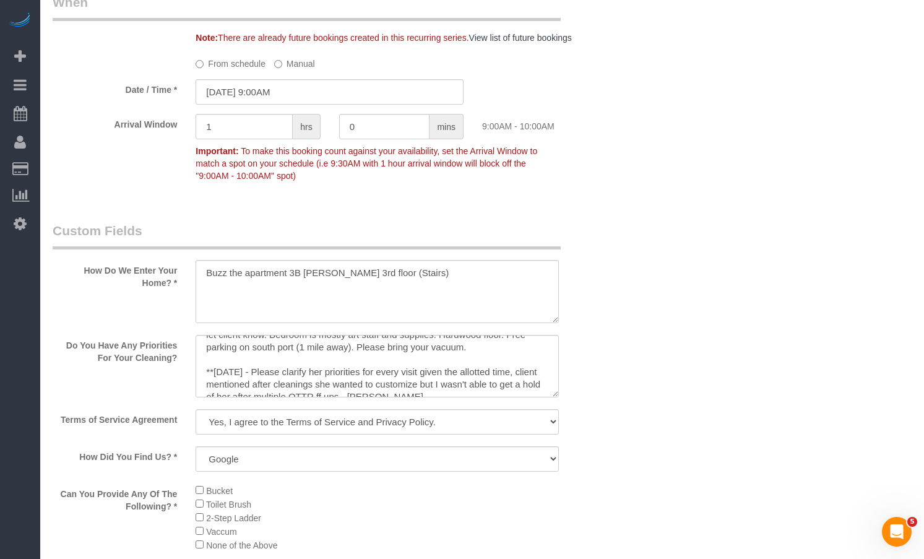
scroll to position [74, 0]
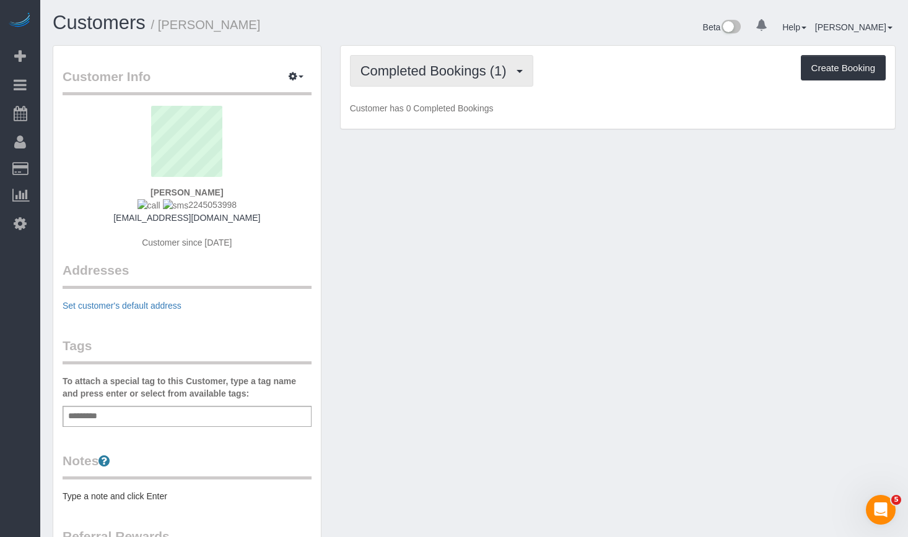
click at [481, 81] on button "Completed Bookings (1)" at bounding box center [441, 71] width 183 height 32
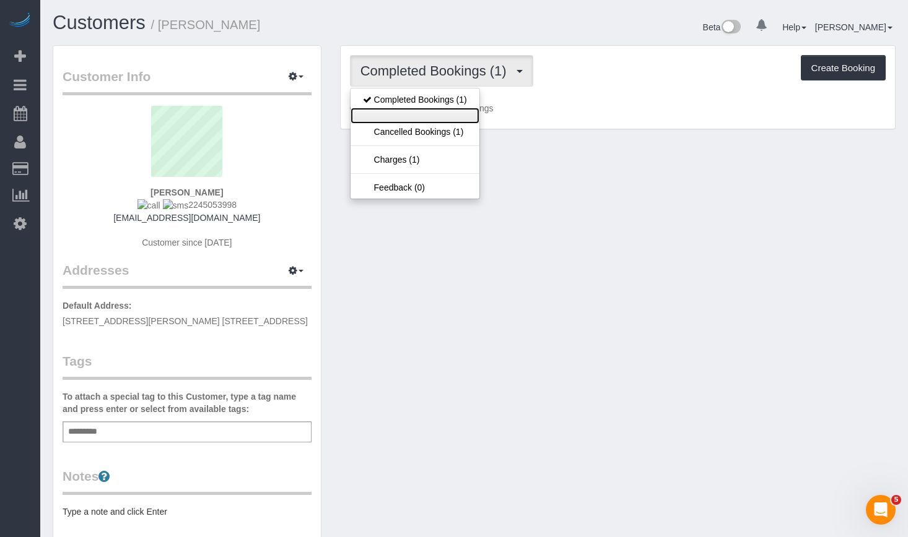
click at [404, 117] on link at bounding box center [414, 116] width 129 height 16
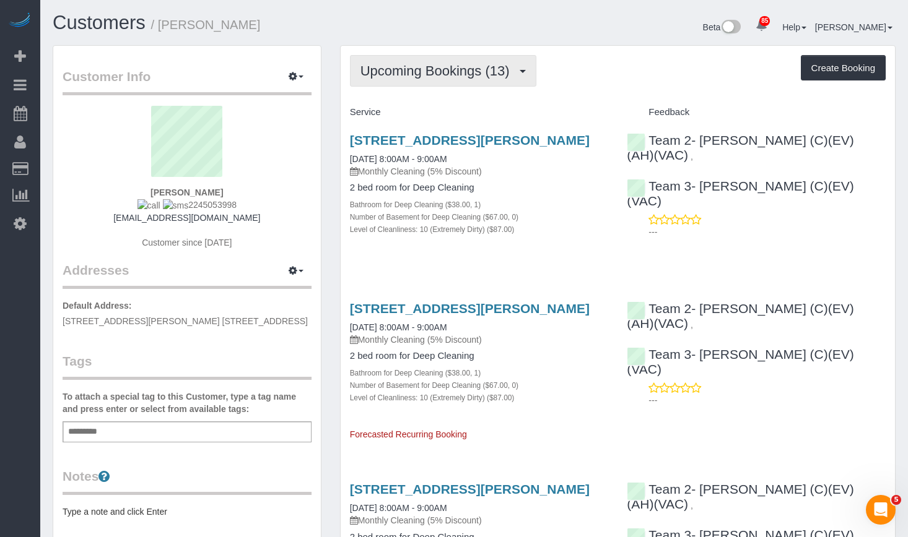
click at [445, 72] on span "Upcoming Bookings (13)" at bounding box center [437, 70] width 155 height 15
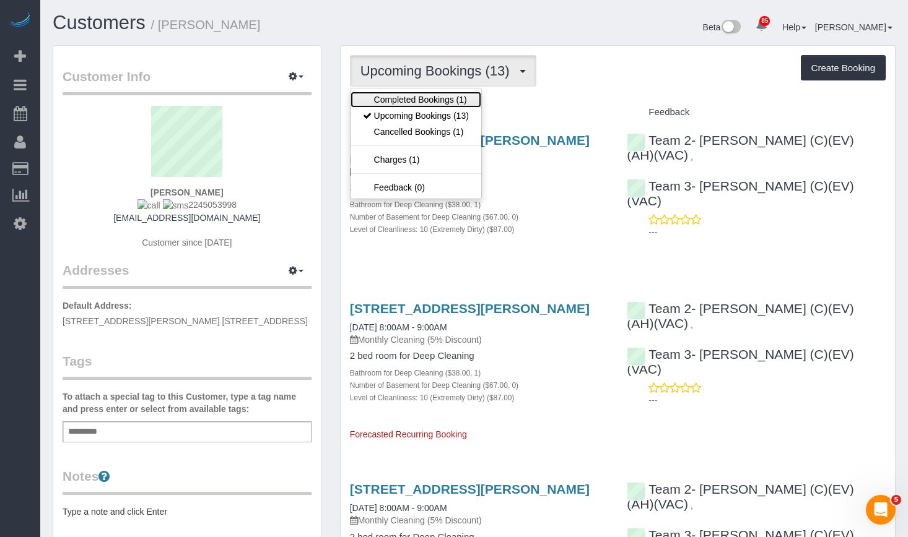
click at [435, 95] on link "Completed Bookings (1)" at bounding box center [415, 100] width 131 height 16
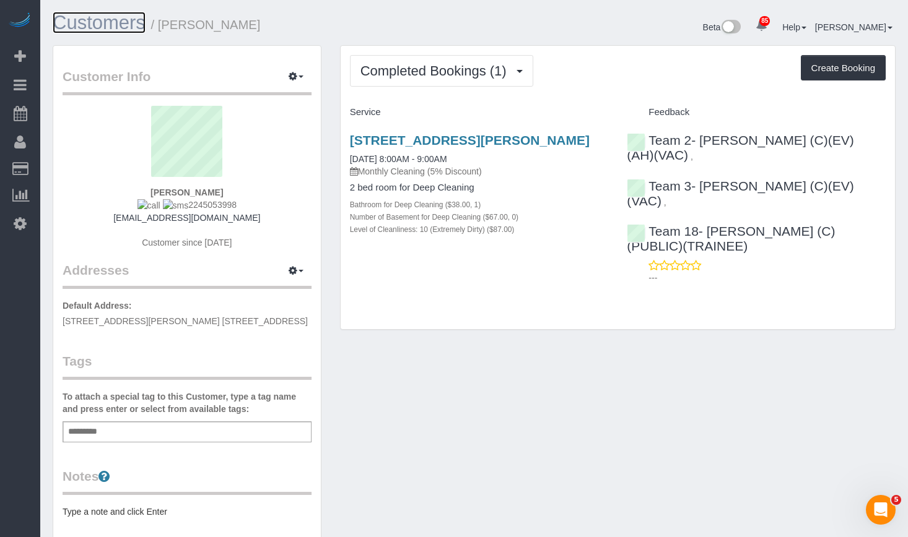
click at [116, 20] on link "Customers" at bounding box center [99, 23] width 93 height 22
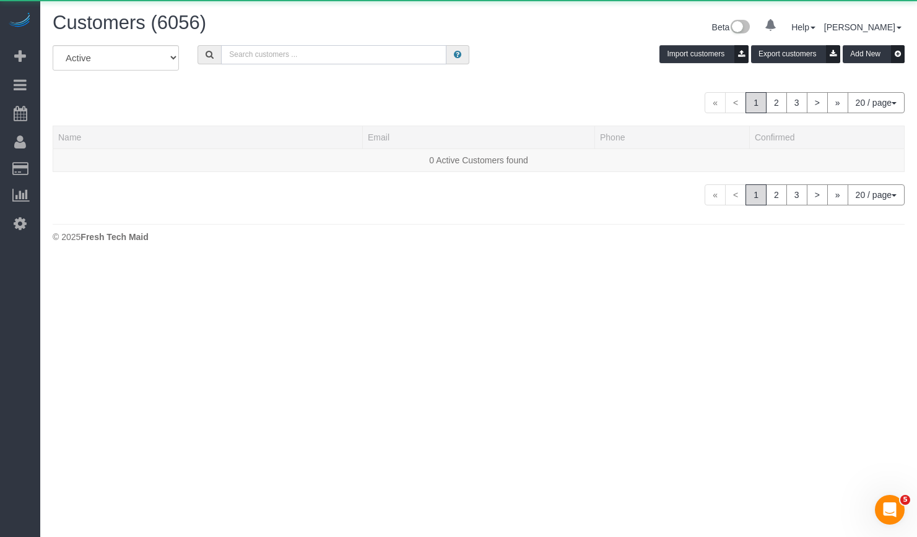
click at [386, 50] on input "text" at bounding box center [333, 54] width 225 height 19
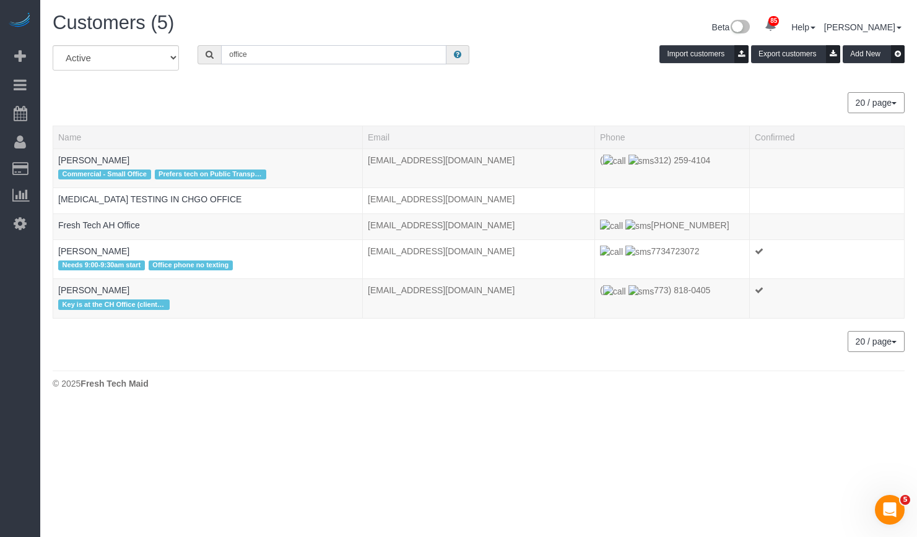
drag, startPoint x: 266, startPoint y: 53, endPoint x: 133, endPoint y: 53, distance: 133.1
click at [133, 53] on div "All Active Archived office Import customers Export customers Add New" at bounding box center [478, 62] width 871 height 35
type input "fresh tech maid"
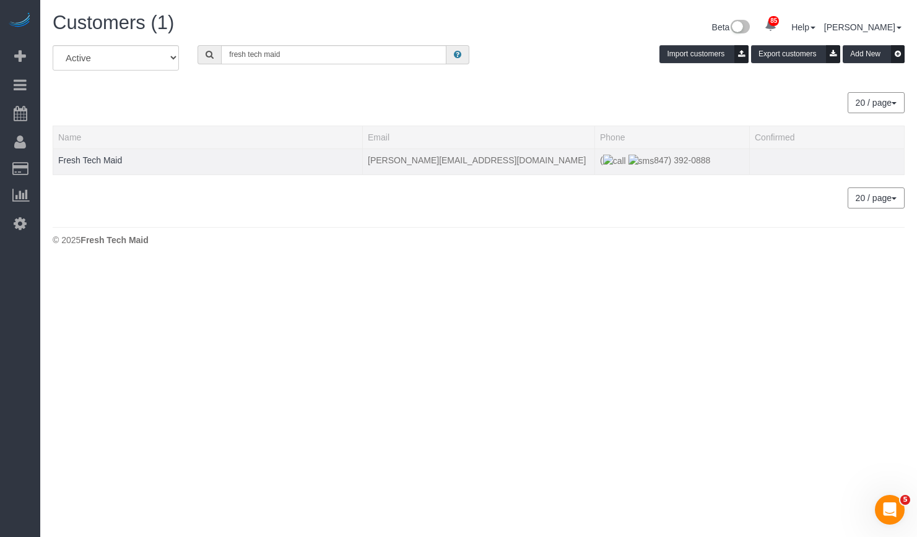
click at [98, 165] on td "Fresh Tech Maid" at bounding box center [208, 162] width 310 height 26
click at [98, 160] on link "Fresh Tech Maid" at bounding box center [90, 160] width 64 height 10
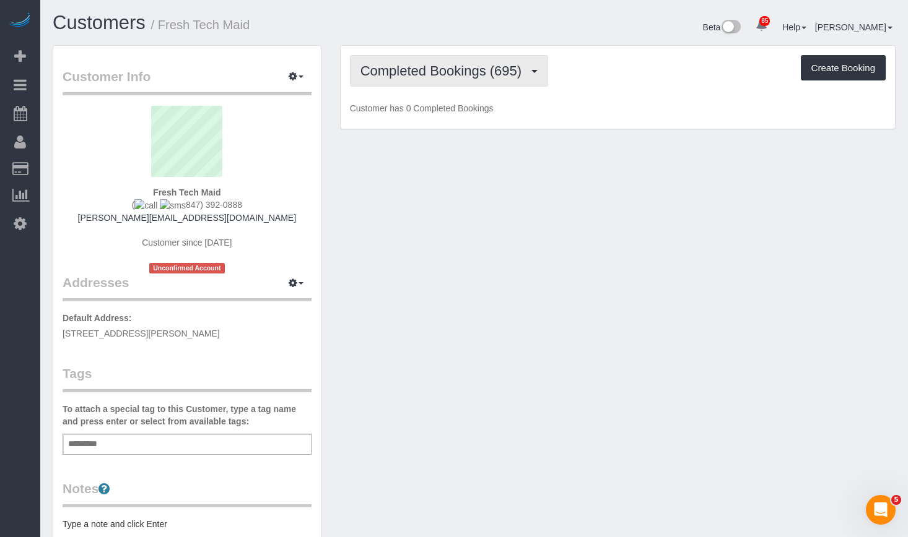
click at [497, 72] on span "Completed Bookings (695)" at bounding box center [443, 70] width 167 height 15
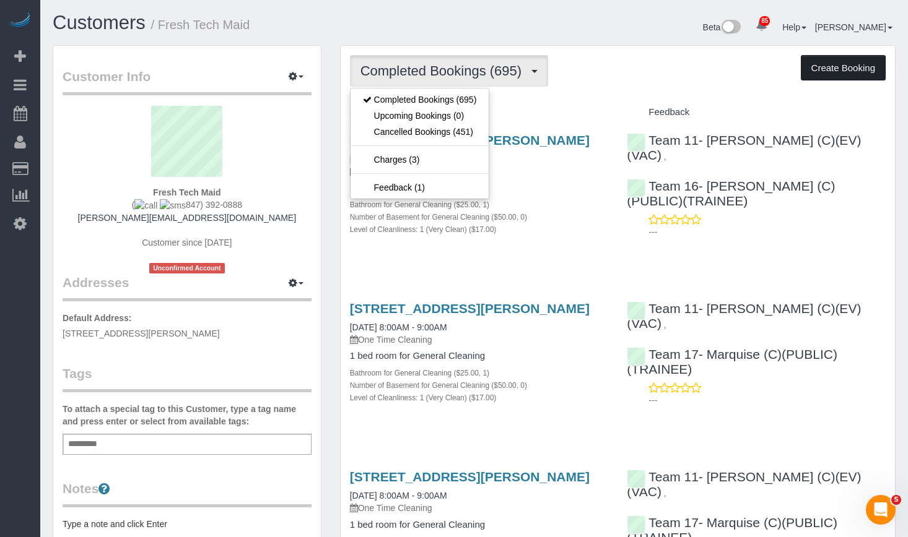
click at [818, 67] on button "Create Booking" at bounding box center [843, 68] width 85 height 26
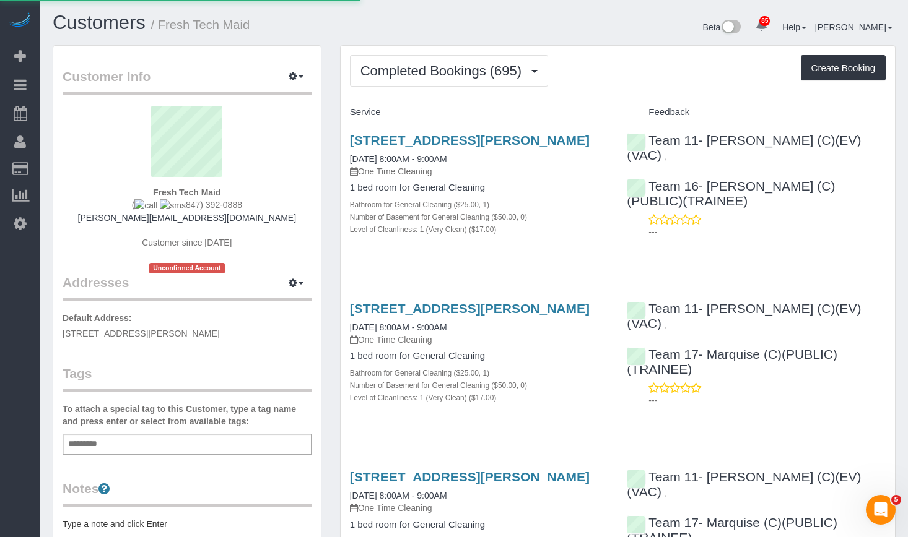
select select "IL"
select select "string:fspay-1bb48c2b-9c13-43d1-b25c-f05186df2b7d"
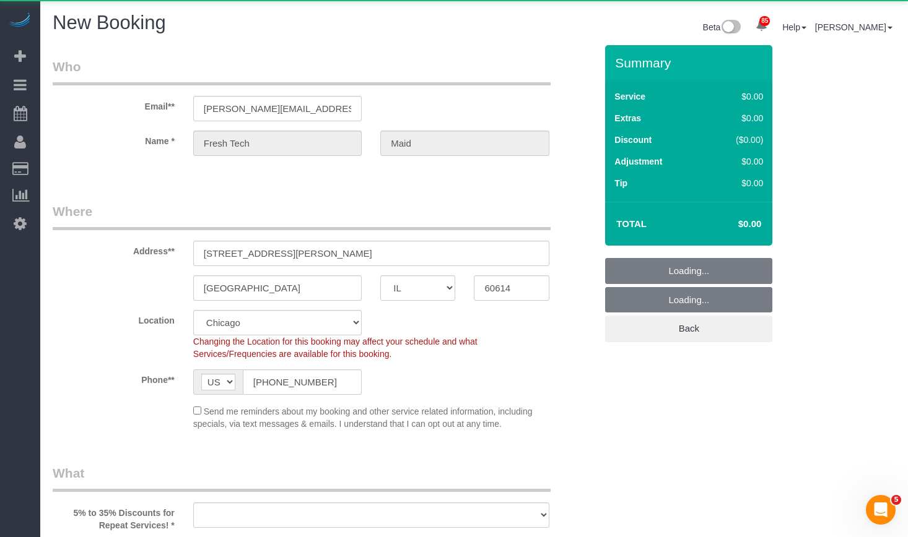
select select "512"
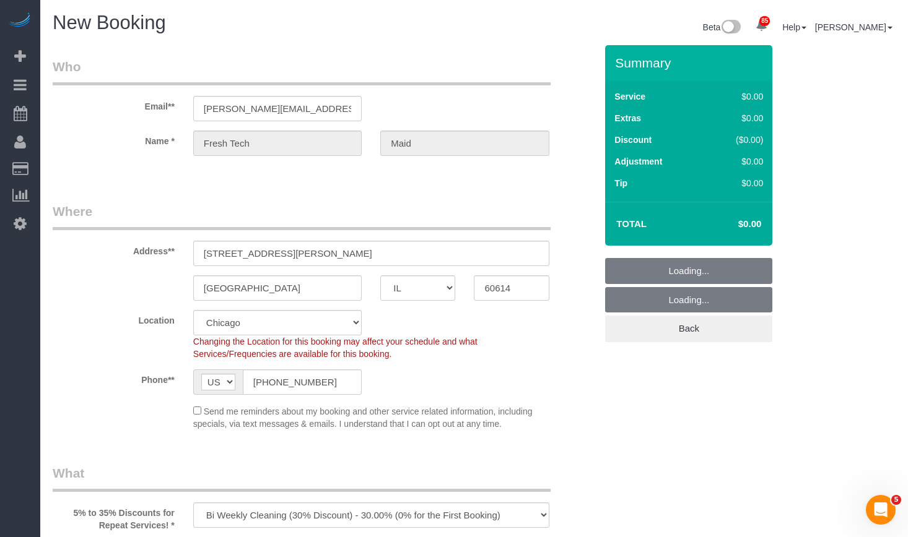
select select "object:4066"
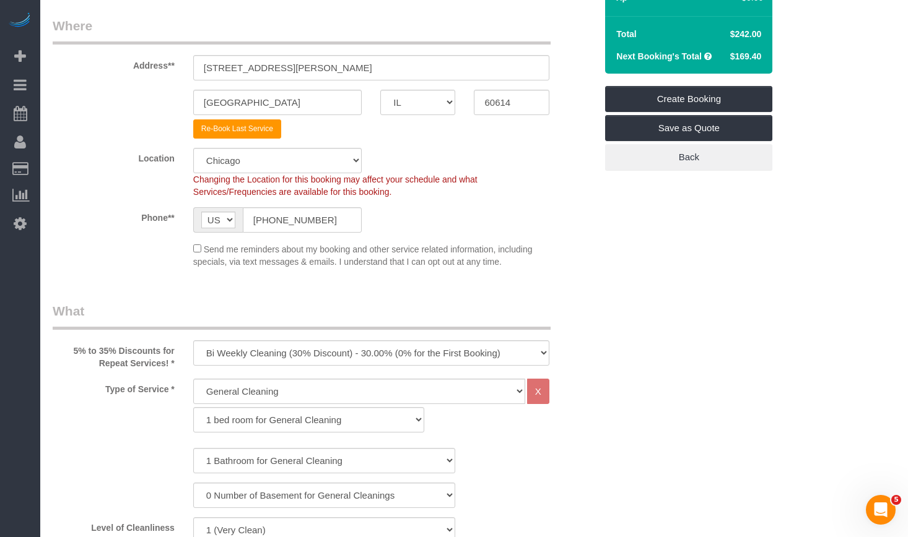
scroll to position [62, 0]
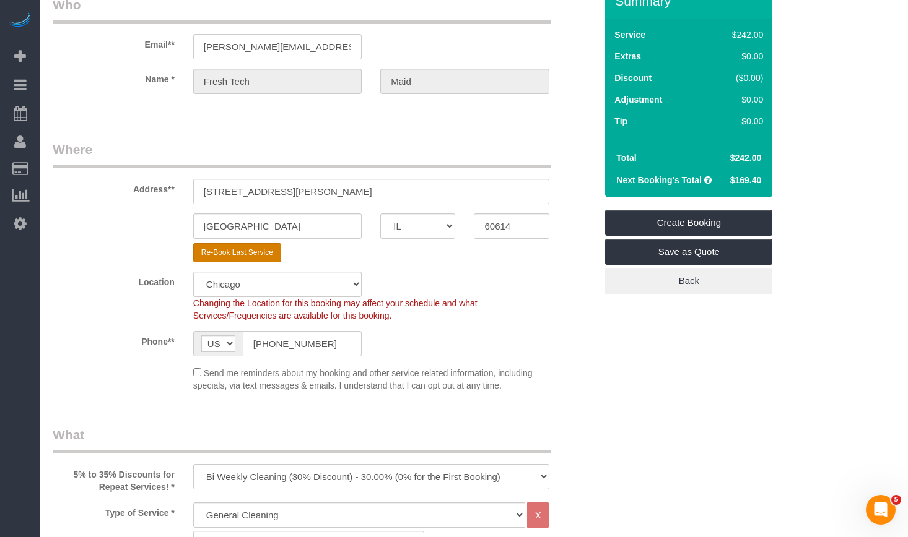
click at [237, 253] on button "Re-Book Last Service" at bounding box center [237, 252] width 88 height 19
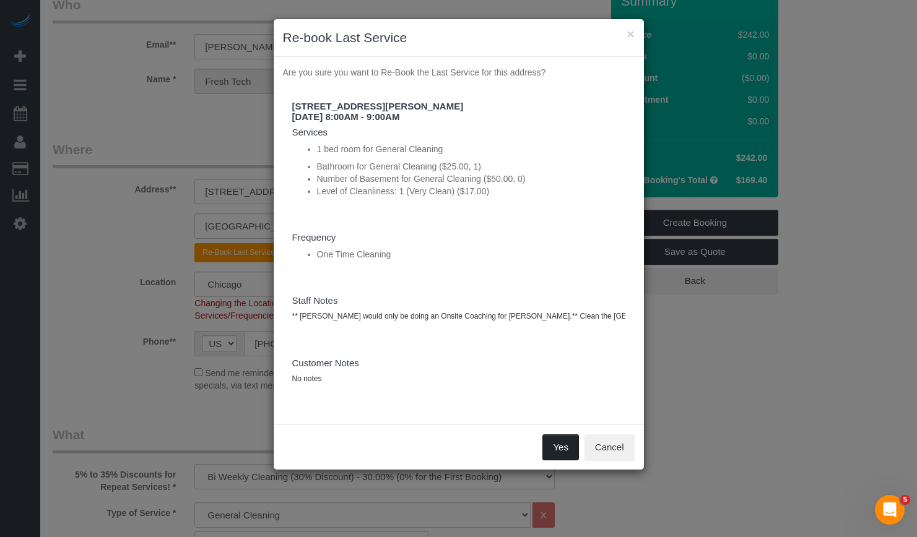
click at [559, 455] on button "Yes" at bounding box center [560, 448] width 36 height 26
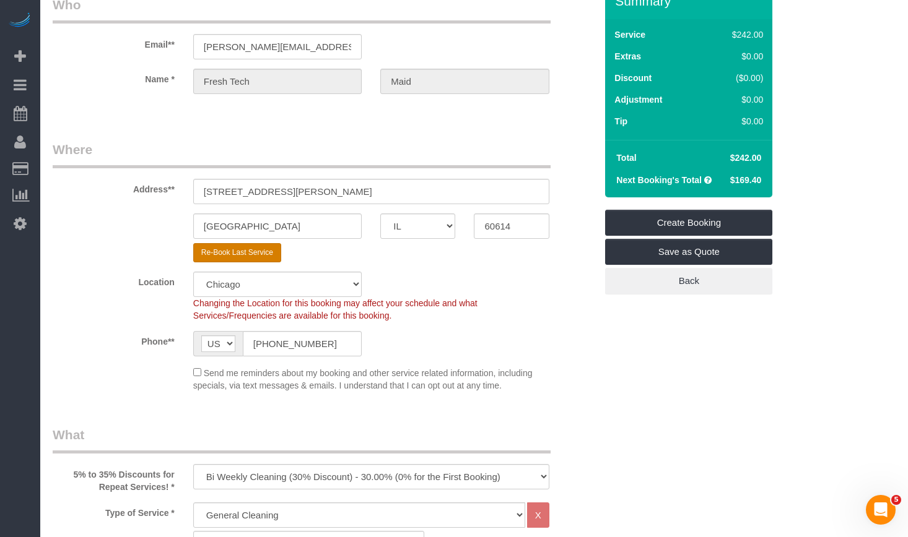
select select "string:cash"
select select "? string:null ?"
type textarea "** Kaleigh would only be doing an Onsite Coaching for Jocelyn.** Clean the Chic…"
select select "number:1"
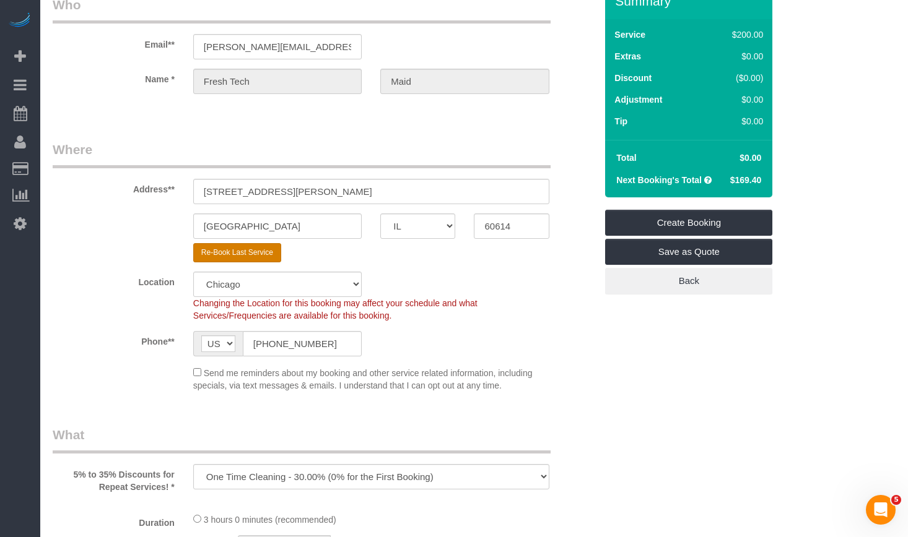
select select "number:57"
select select "number:139"
select select "object:4408"
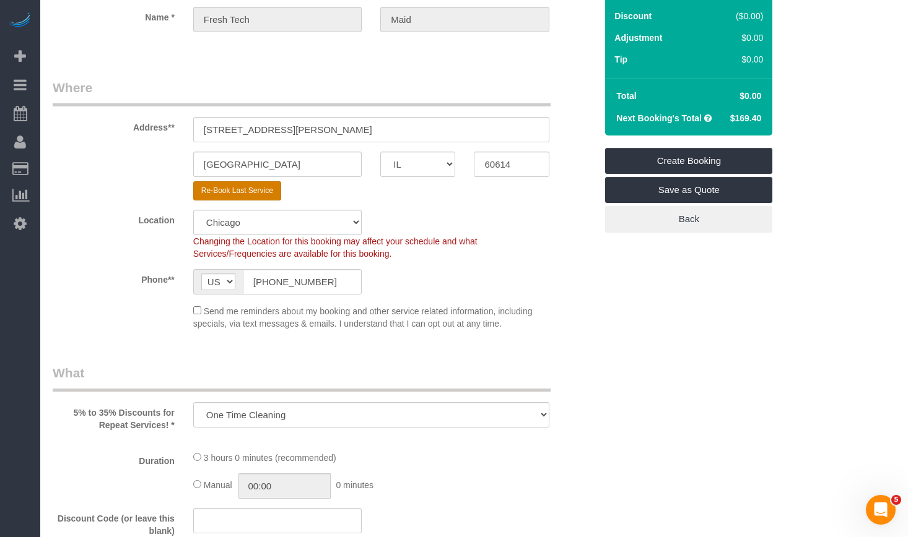
select select "512"
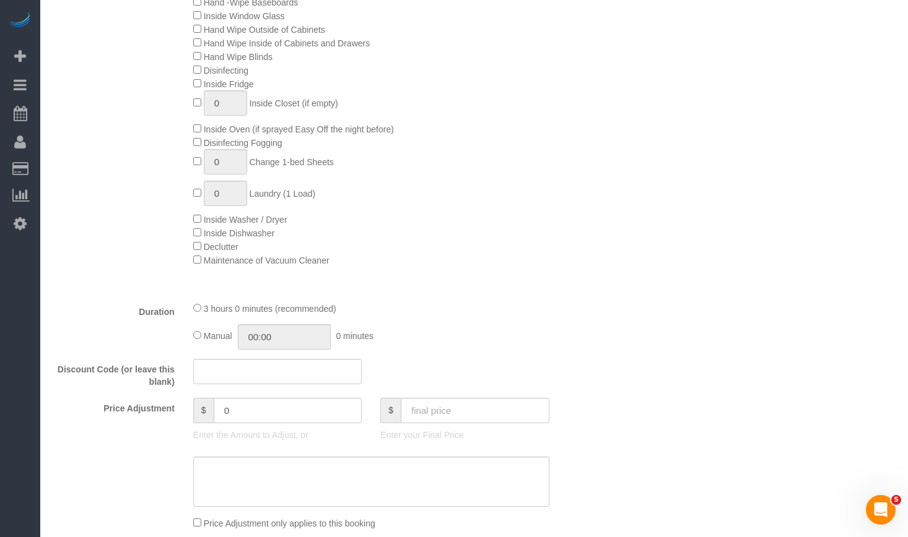
scroll to position [805, 0]
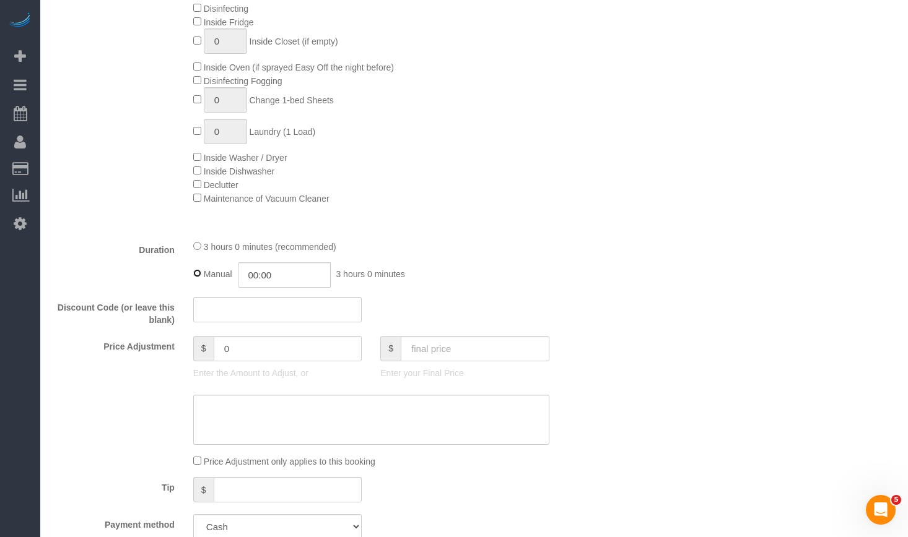
type input "03:00"
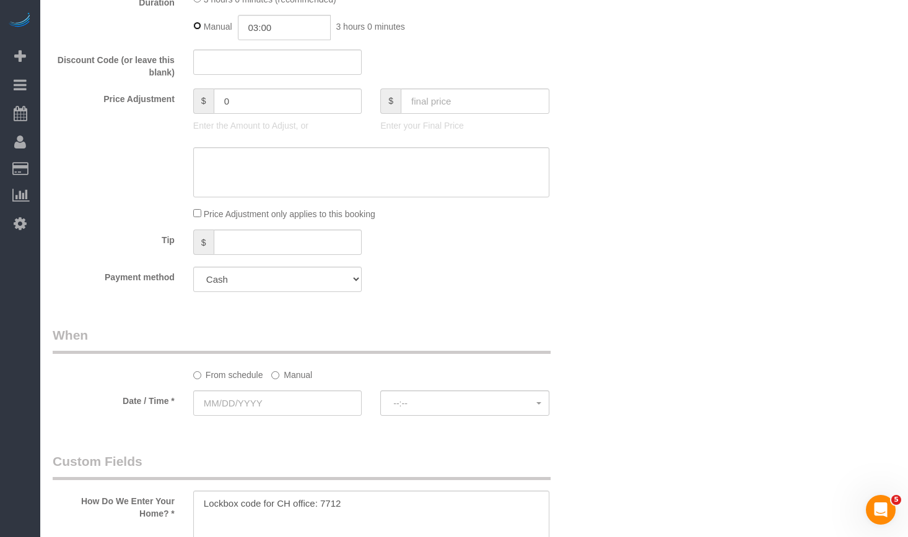
scroll to position [1114, 0]
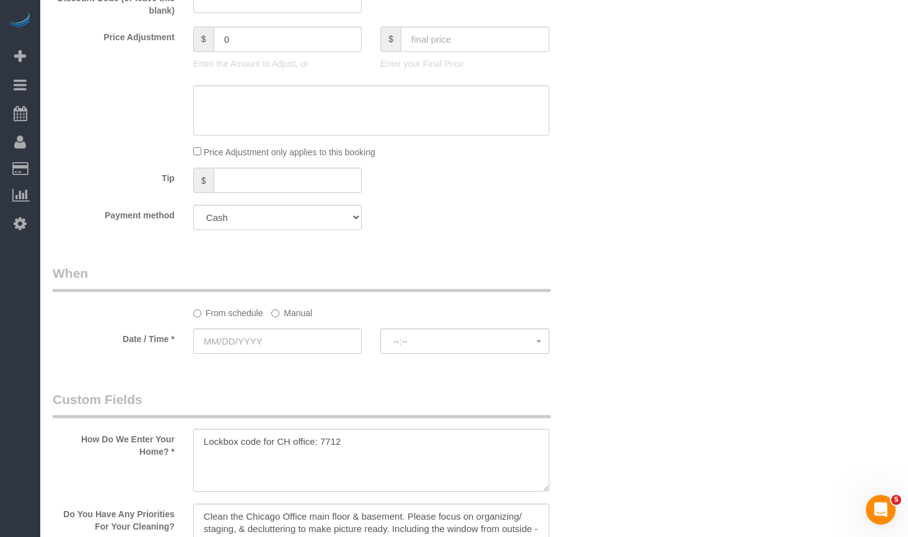
click at [434, 52] on div at bounding box center [464, 53] width 168 height 2
click at [437, 37] on input "text" at bounding box center [475, 39] width 149 height 25
type input "0"
click at [748, 167] on div "Who Email** wells@freshtechmaids.com Name * Fresh Tech Maid Where Address** 153…" at bounding box center [474, 206] width 843 height 2550
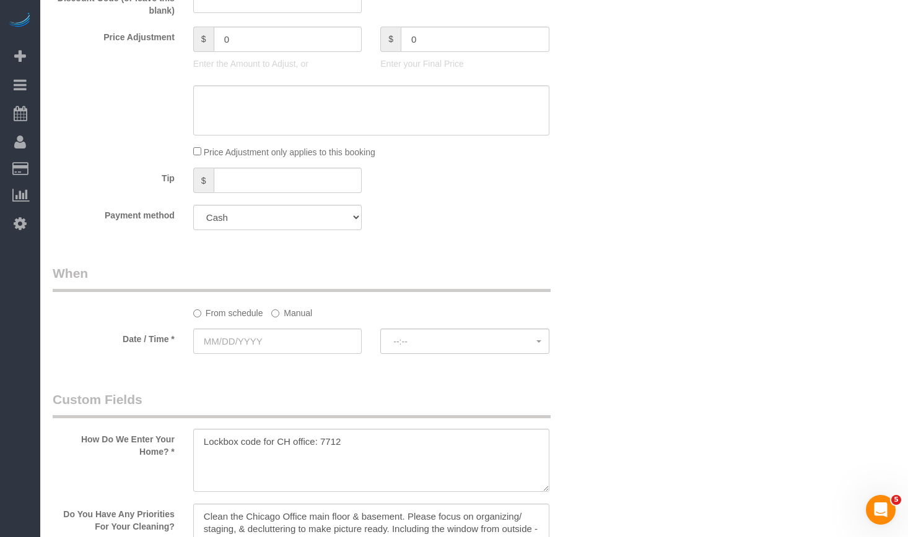
scroll to position [1486, 0]
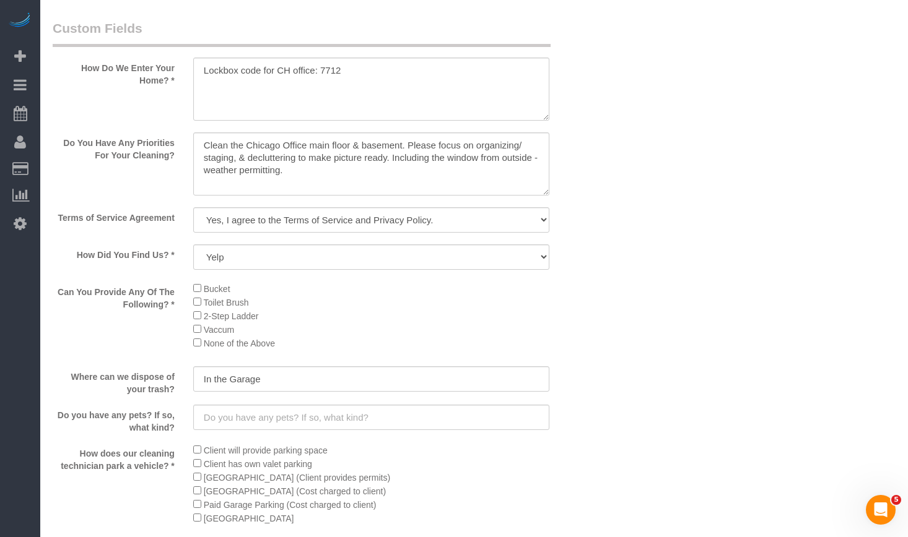
type input "-242"
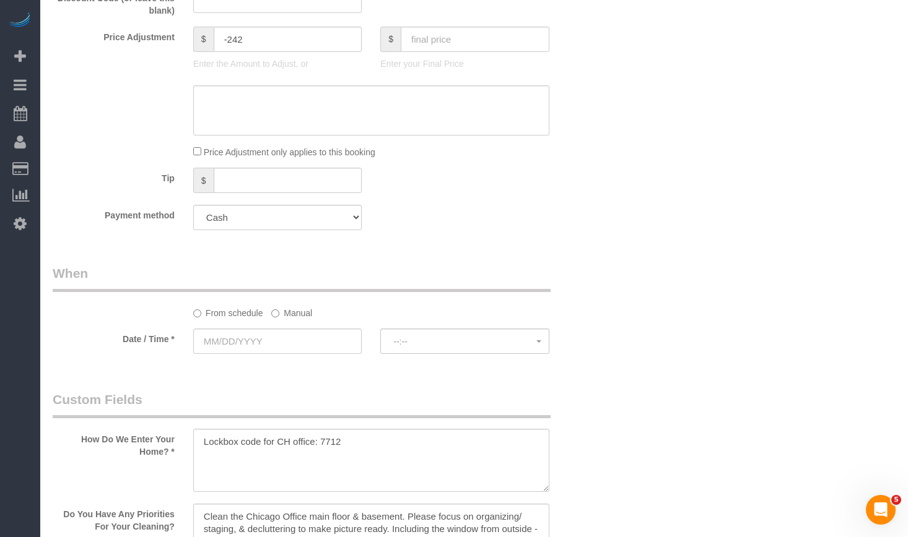
scroll to position [1238, 0]
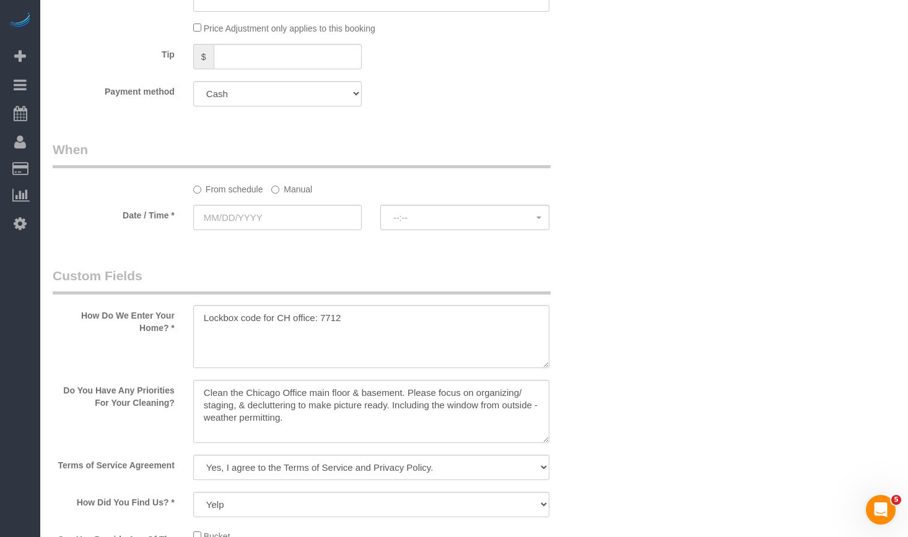
click at [289, 187] on label "Manual" at bounding box center [291, 187] width 41 height 17
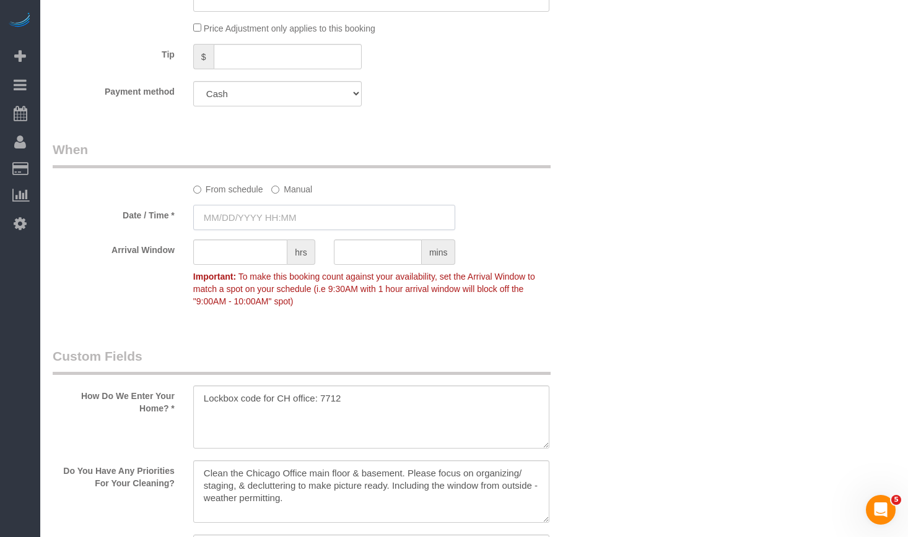
click at [298, 220] on input "text" at bounding box center [324, 217] width 263 height 25
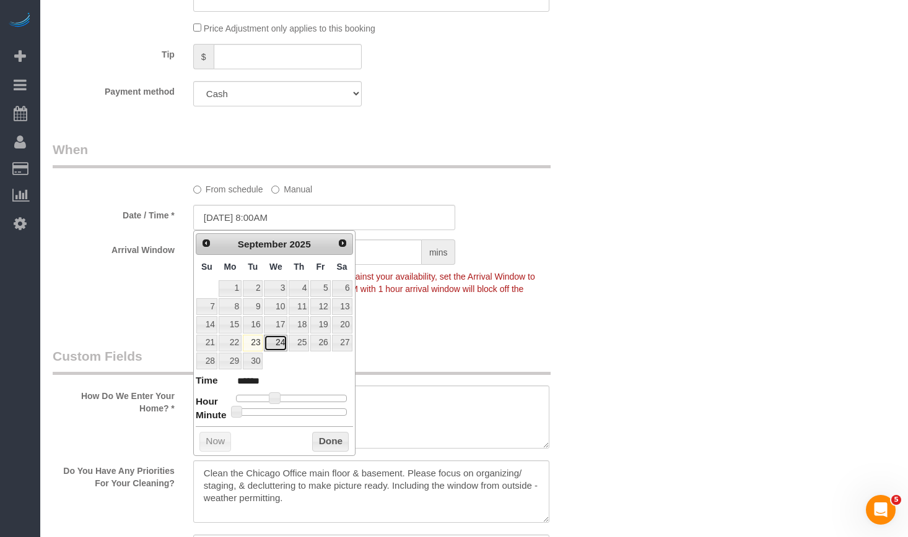
click at [271, 346] on link "24" at bounding box center [276, 343] width 24 height 17
click at [723, 274] on div "Who Email** wells@freshtechmaids.com Name * Fresh Tech Maid Where Address** 153…" at bounding box center [474, 122] width 843 height 2630
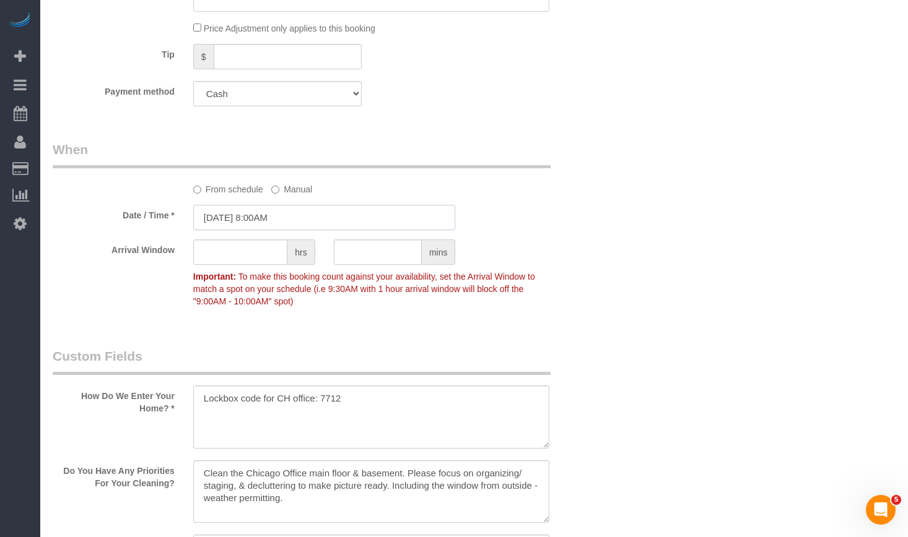
click at [319, 222] on input "09/24/2025 8:00AM" at bounding box center [324, 217] width 263 height 25
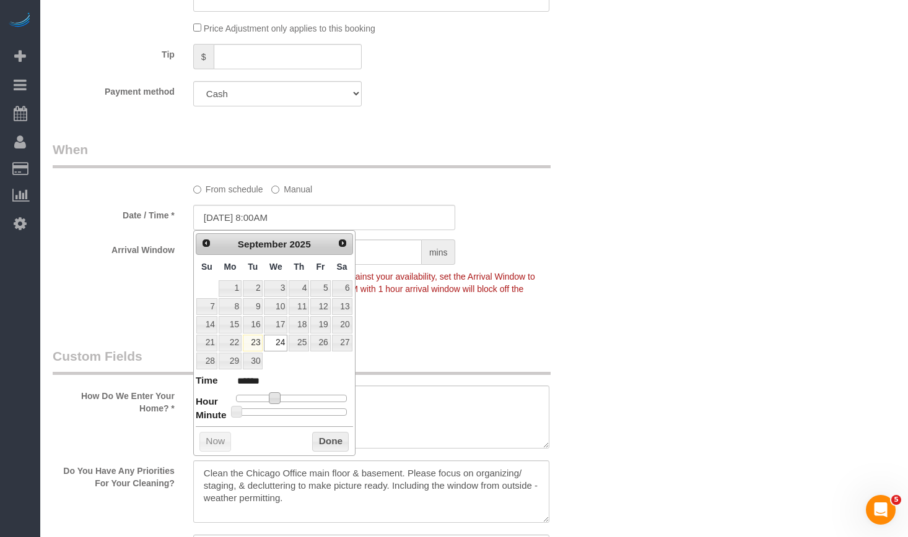
type input "09/24/2025 9:00AM"
type input "******"
type input "09/24/2025 10:00AM"
type input "*******"
type input "09/24/2025 11:00AM"
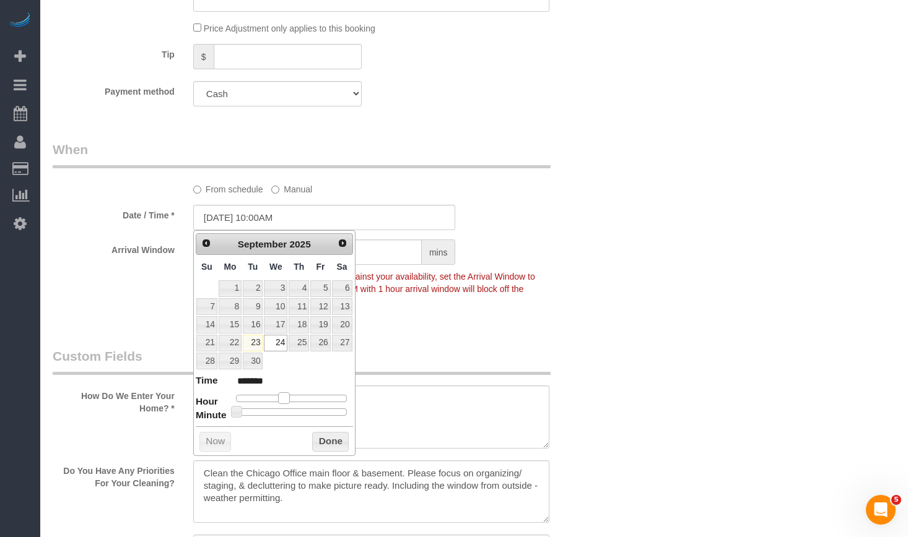
type input "*******"
type input "09/24/2025 12:00PM"
type input "*******"
type input "09/24/2025 1:00PM"
type input "******"
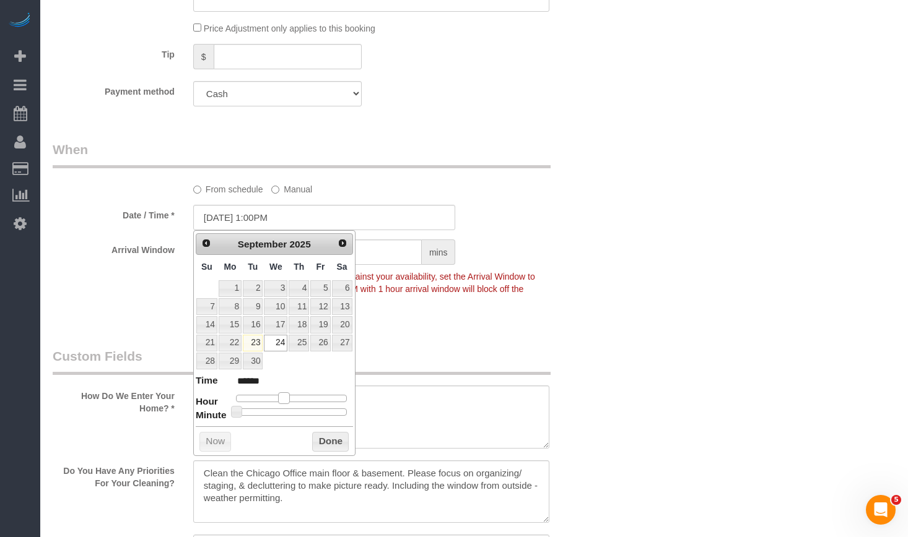
type input "09/24/2025 2:00PM"
type input "******"
type input "09/24/2025 3:00PM"
type input "******"
type input "09/24/2025 2:00PM"
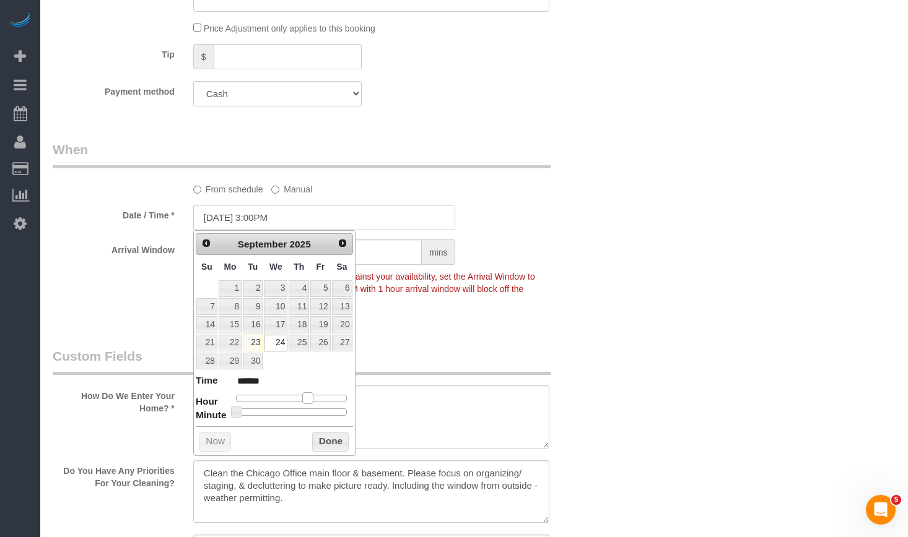
type input "******"
type input "09/24/2025 1:00PM"
type input "******"
drag, startPoint x: 276, startPoint y: 397, endPoint x: 300, endPoint y: 398, distance: 24.2
click at [300, 398] on span at bounding box center [297, 398] width 11 height 11
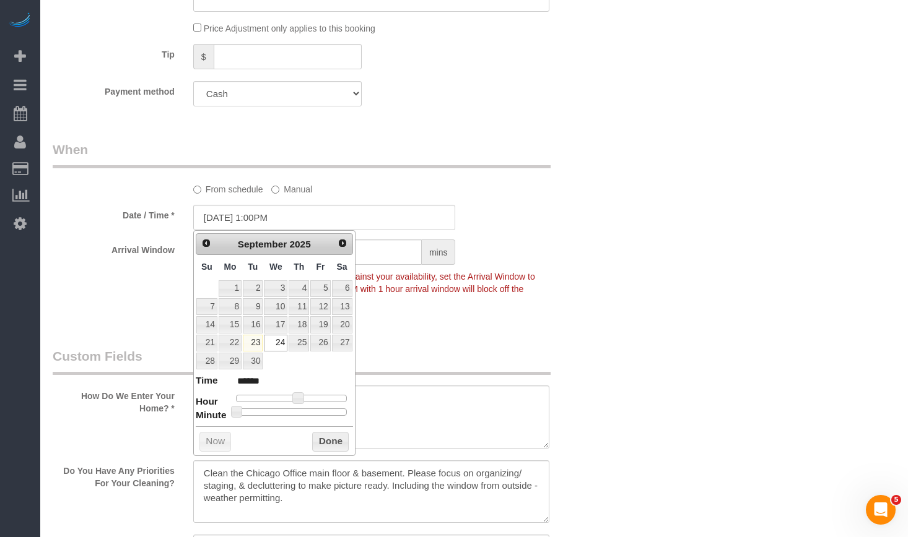
click at [286, 414] on dl "Time ****** Hour Minute Second Millisecond Microsecond Time Zone ***** ***** **…" at bounding box center [274, 395] width 157 height 43
type input "09/24/2025 1:05PM"
type input "******"
type input "09/24/2025 1:10PM"
type input "******"
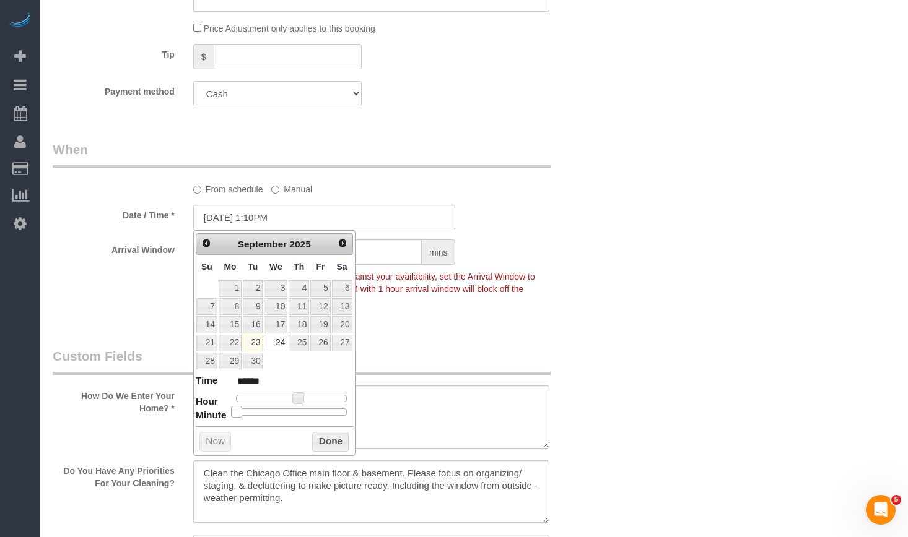
type input "09/24/2025 1:15PM"
type input "******"
type input "09/24/2025 1:20PM"
type input "******"
type input "09/24/2025 1:25PM"
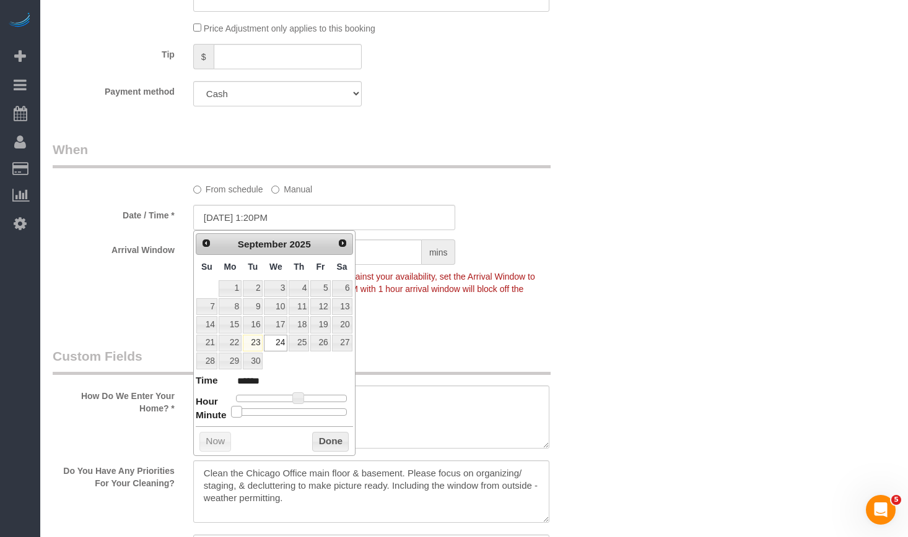
type input "******"
type input "09/24/2025 1:30PM"
type input "******"
drag, startPoint x: 239, startPoint y: 414, endPoint x: 299, endPoint y: 415, distance: 60.1
click at [299, 415] on span at bounding box center [295, 411] width 11 height 11
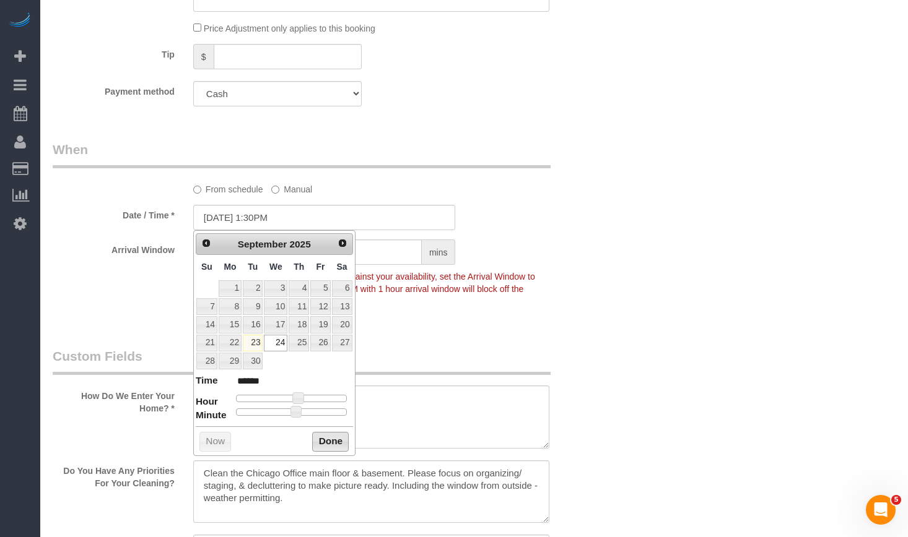
click at [327, 439] on button "Done" at bounding box center [330, 442] width 37 height 20
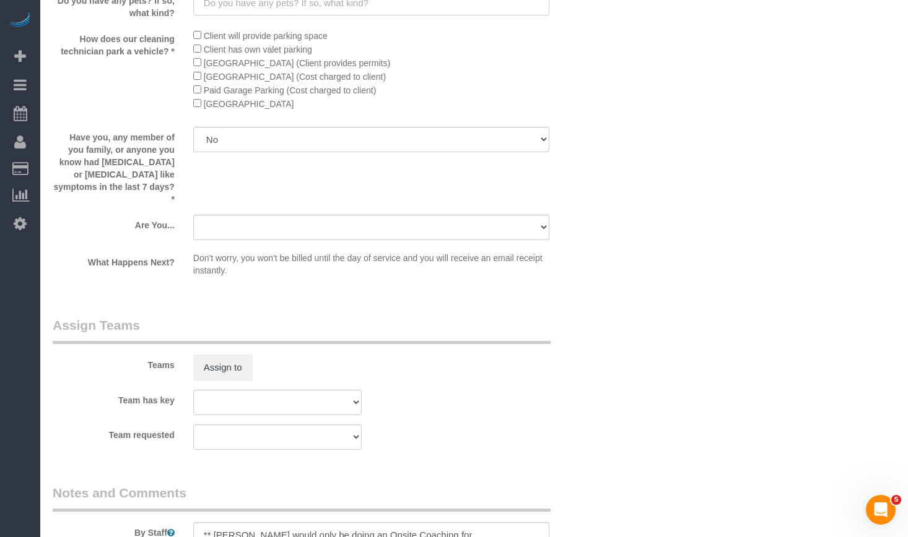
scroll to position [2043, 0]
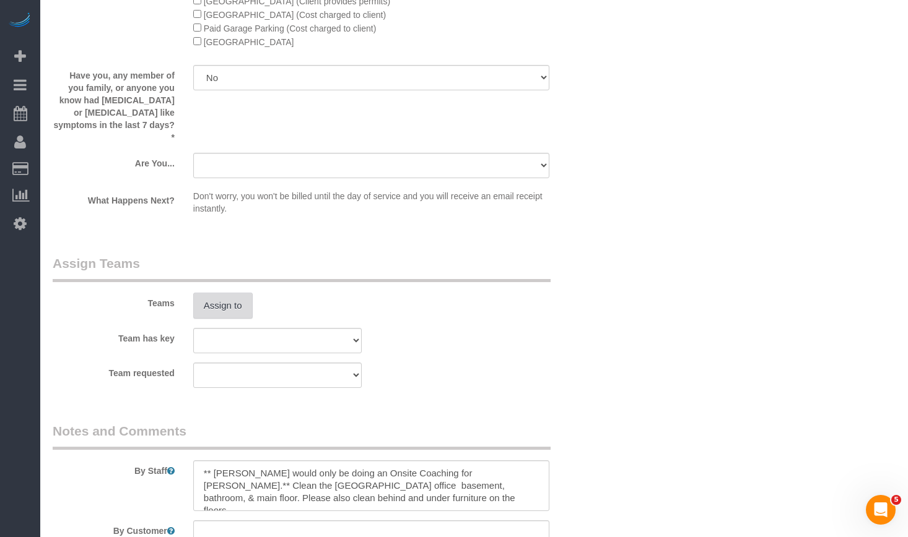
click at [214, 293] on button "Assign to" at bounding box center [222, 306] width 59 height 26
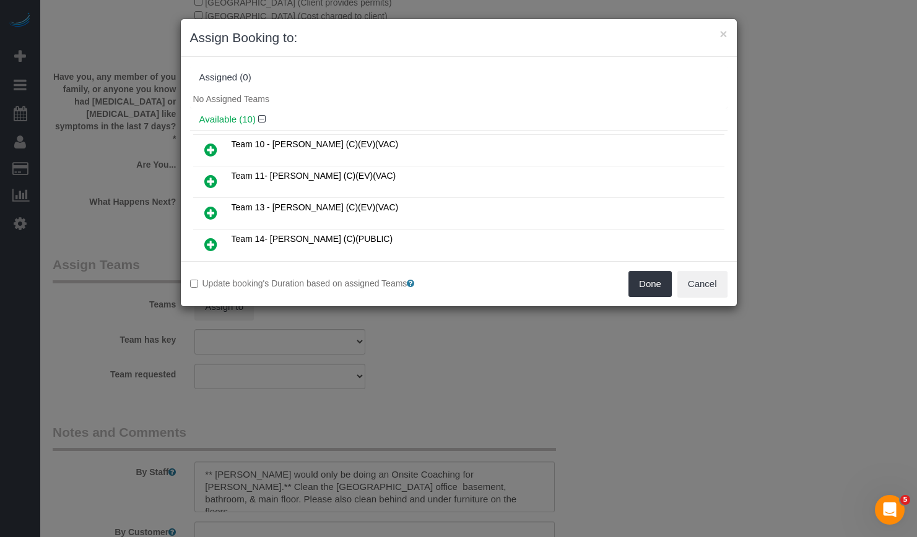
scroll to position [62, 0]
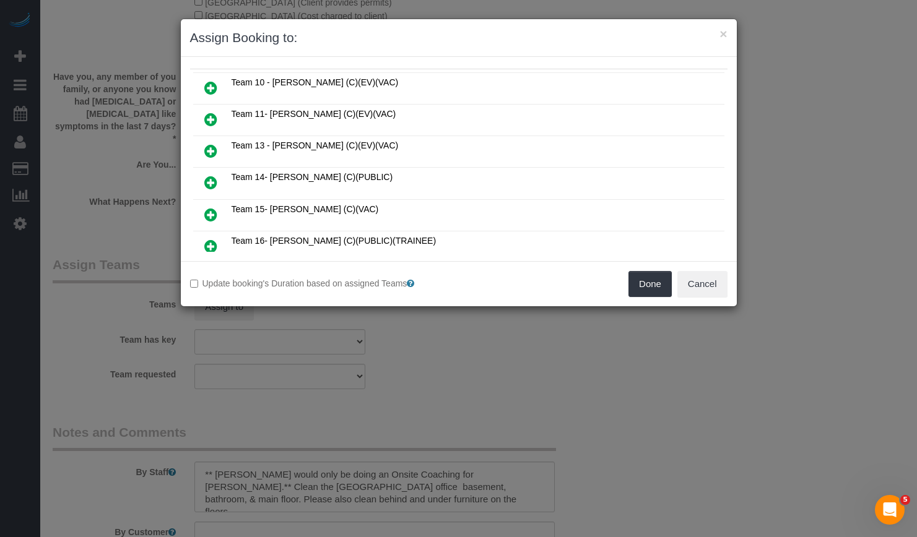
click at [207, 214] on icon at bounding box center [210, 214] width 13 height 15
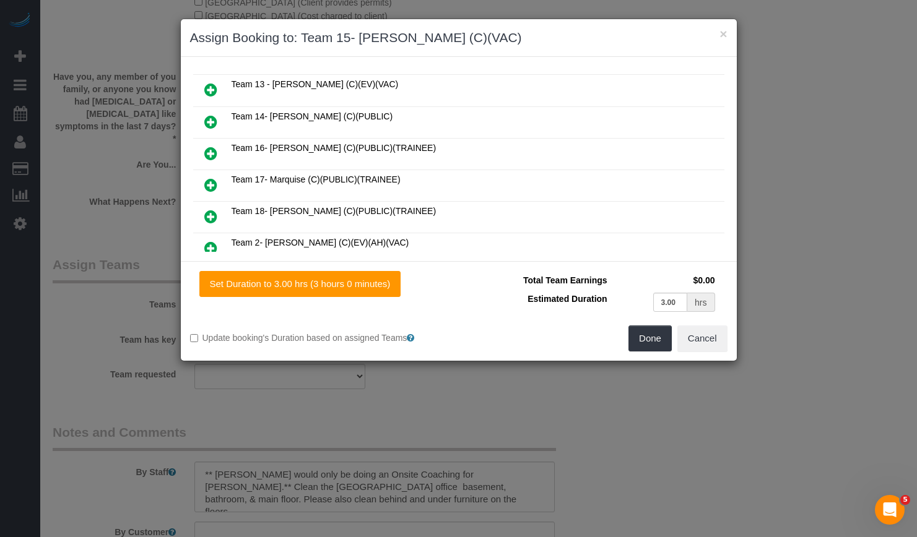
scroll to position [215, 0]
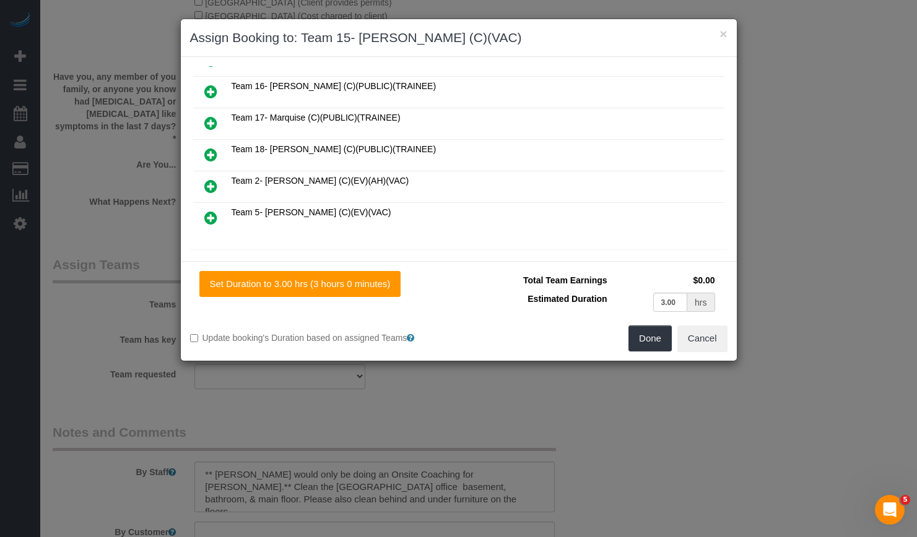
click at [211, 181] on icon at bounding box center [210, 186] width 13 height 15
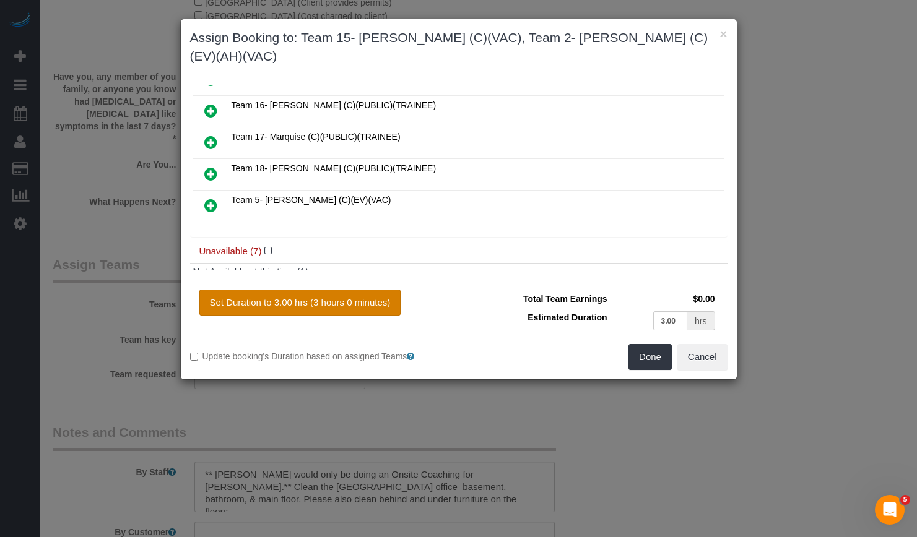
drag, startPoint x: 269, startPoint y: 276, endPoint x: 323, endPoint y: 284, distance: 53.9
click at [269, 290] on button "Set Duration to 3.00 hrs (3 hours 0 minutes)" at bounding box center [300, 303] width 202 height 26
type input "3.00"
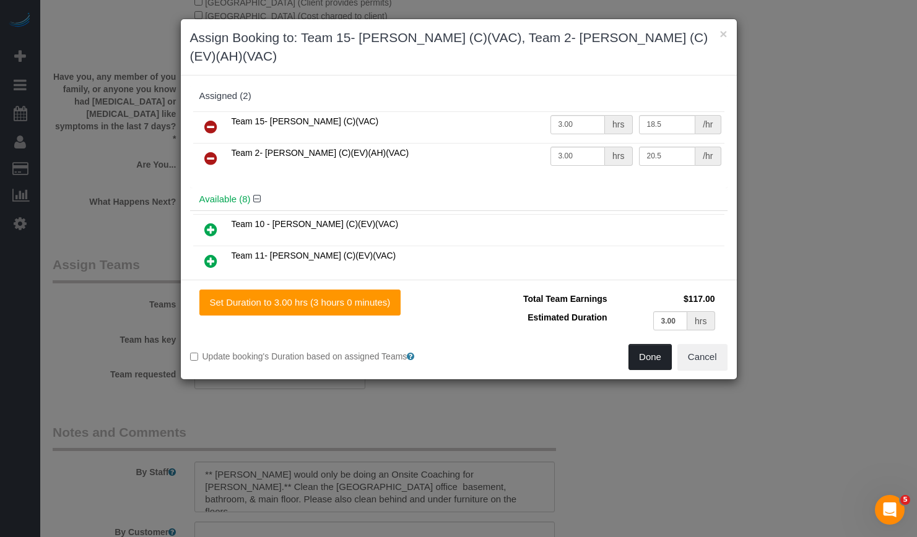
click at [653, 344] on button "Done" at bounding box center [649, 357] width 43 height 26
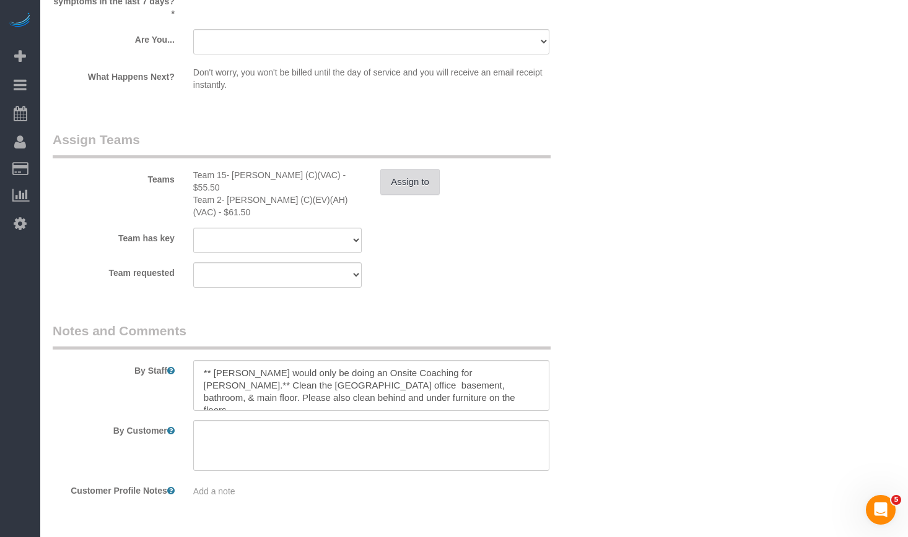
scroll to position [2181, 0]
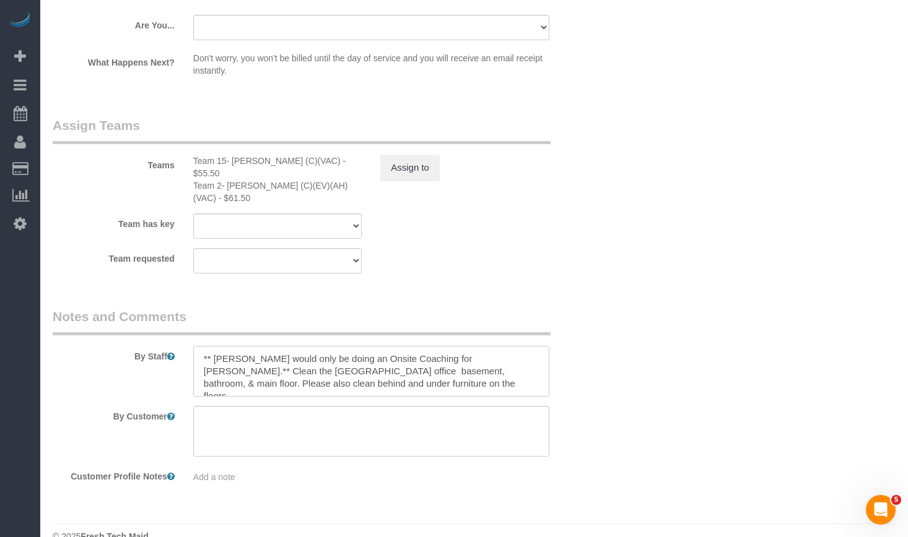
click at [396, 346] on textarea at bounding box center [371, 371] width 356 height 51
drag, startPoint x: 463, startPoint y: 335, endPoint x: 191, endPoint y: 330, distance: 272.5
click at [191, 346] on div at bounding box center [371, 371] width 375 height 51
click at [471, 358] on textarea at bounding box center [371, 371] width 356 height 51
click at [403, 349] on textarea at bounding box center [371, 371] width 356 height 51
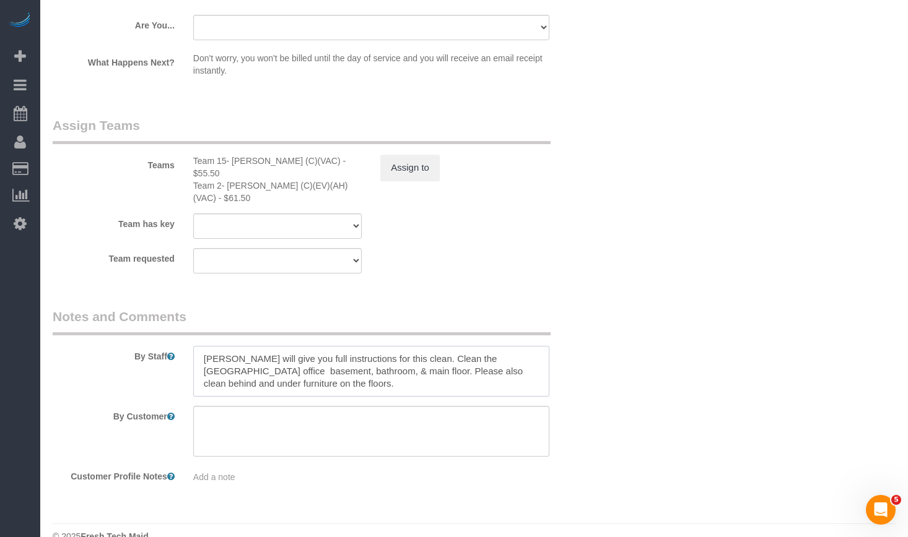
click at [377, 346] on textarea at bounding box center [371, 371] width 356 height 51
drag, startPoint x: 377, startPoint y: 337, endPoint x: 487, endPoint y: 404, distance: 128.4
click at [377, 346] on textarea at bounding box center [371, 371] width 356 height 51
click at [432, 367] on textarea at bounding box center [371, 371] width 356 height 51
click at [502, 355] on textarea at bounding box center [371, 371] width 356 height 51
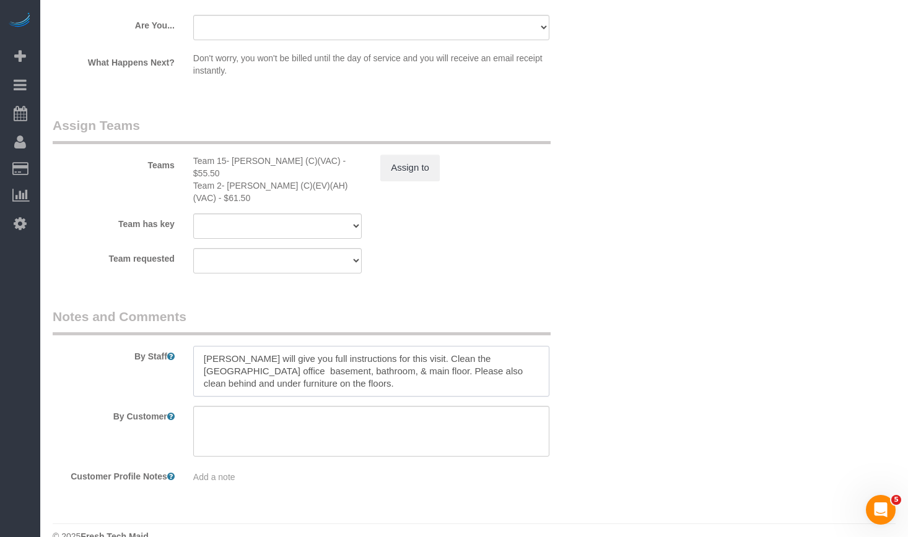
click at [547, 349] on textarea at bounding box center [371, 371] width 356 height 51
click at [373, 346] on textarea at bounding box center [371, 371] width 356 height 51
drag, startPoint x: 322, startPoint y: 336, endPoint x: 128, endPoint y: 337, distance: 194.4
click at [128, 337] on div "By Staff" at bounding box center [324, 352] width 562 height 89
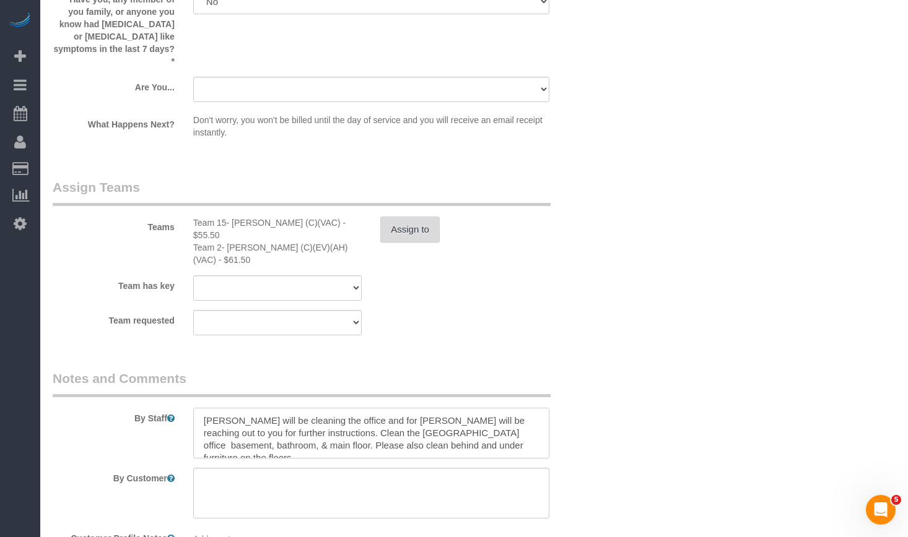
type textarea "Maddie will be cleaning the office and for Jannette, Nina will be reaching out …"
click at [420, 217] on button "Assign to" at bounding box center [409, 230] width 59 height 26
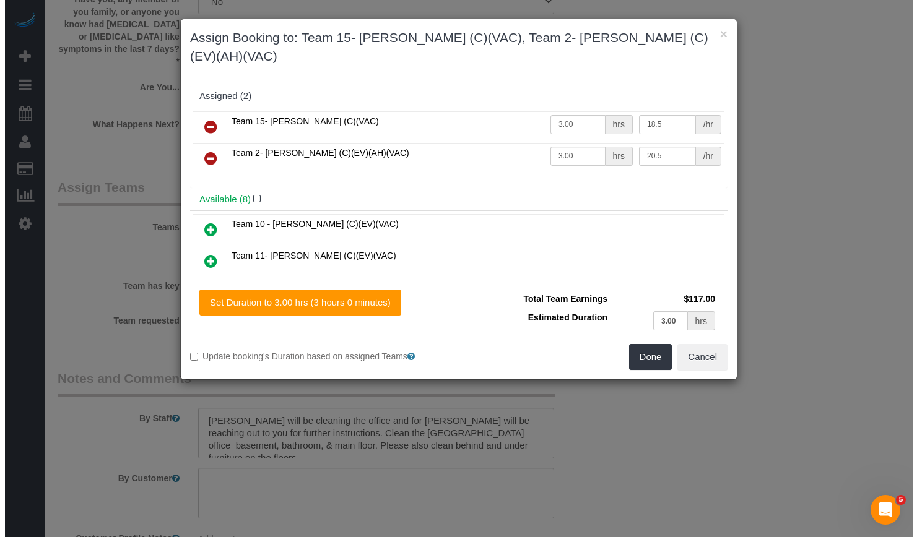
scroll to position [2118, 0]
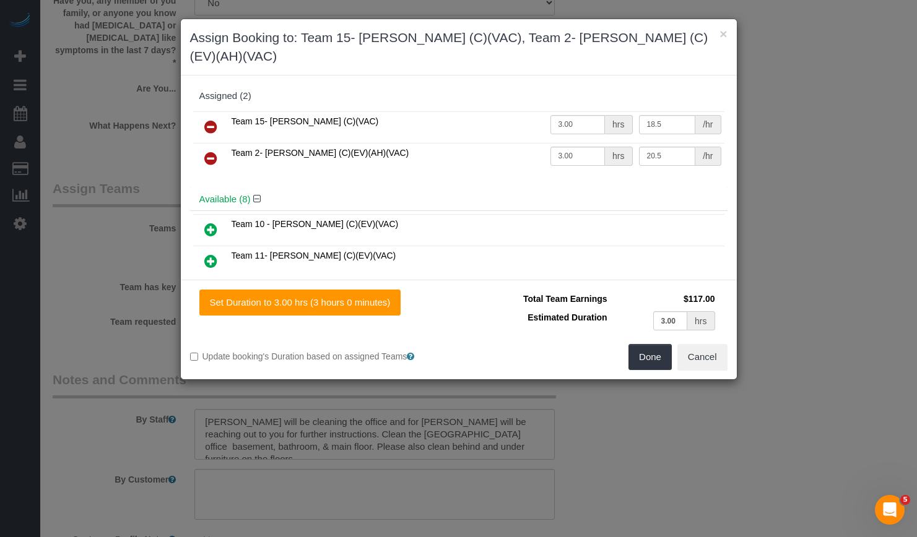
click at [209, 119] on icon at bounding box center [210, 126] width 13 height 15
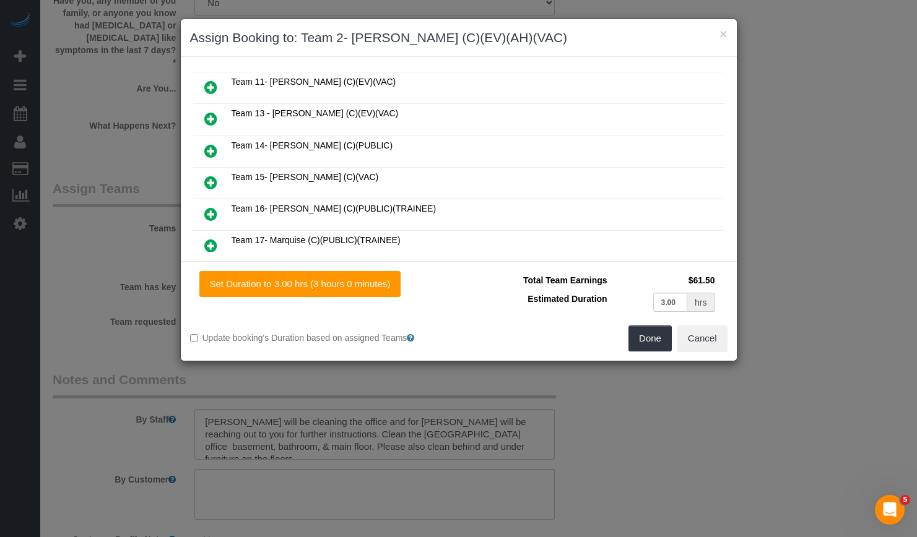
scroll to position [248, 0]
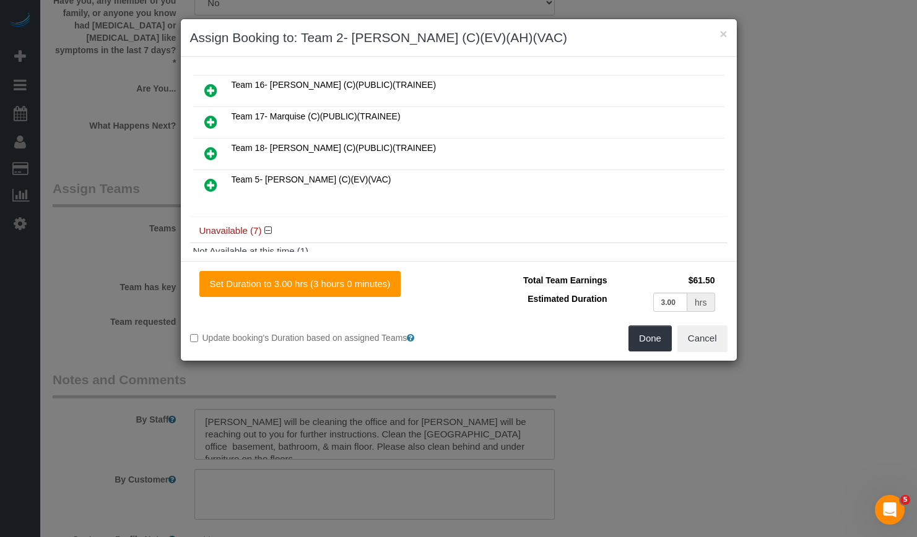
click at [214, 148] on icon at bounding box center [210, 153] width 13 height 15
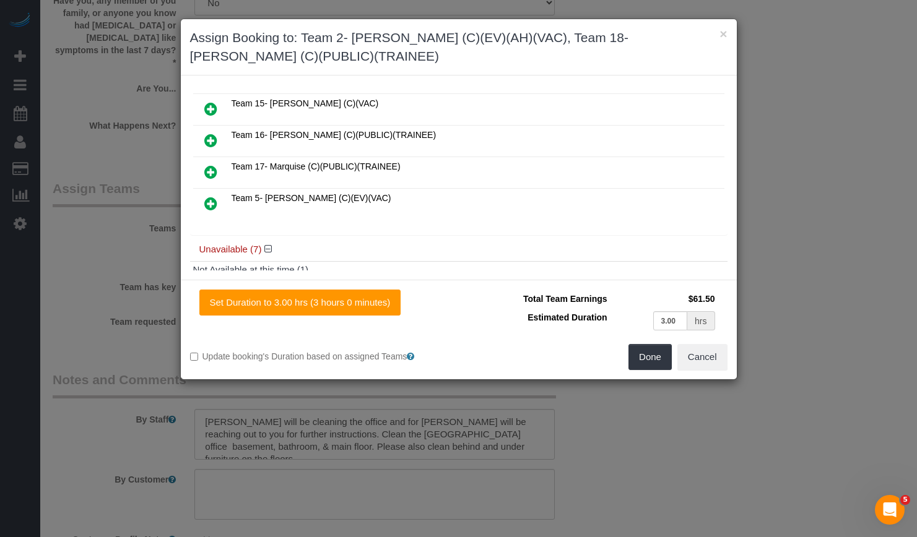
scroll to position [279, 0]
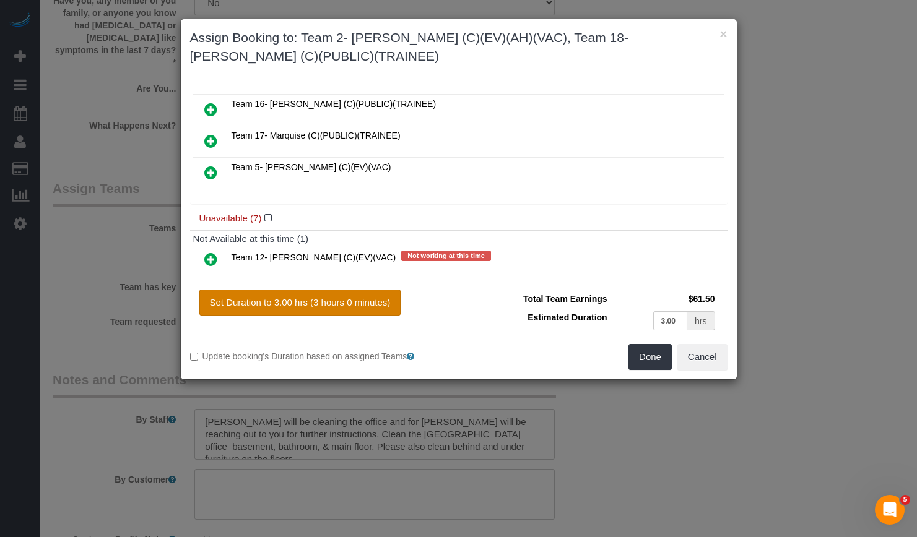
click at [300, 293] on button "Set Duration to 3.00 hrs (3 hours 0 minutes)" at bounding box center [300, 303] width 202 height 26
type input "3.00"
click at [655, 352] on button "Done" at bounding box center [649, 357] width 43 height 26
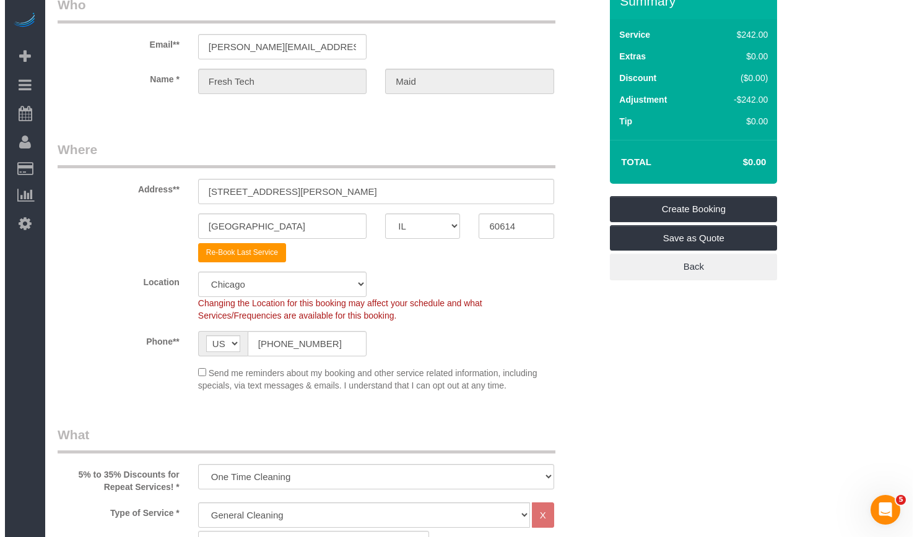
scroll to position [0, 0]
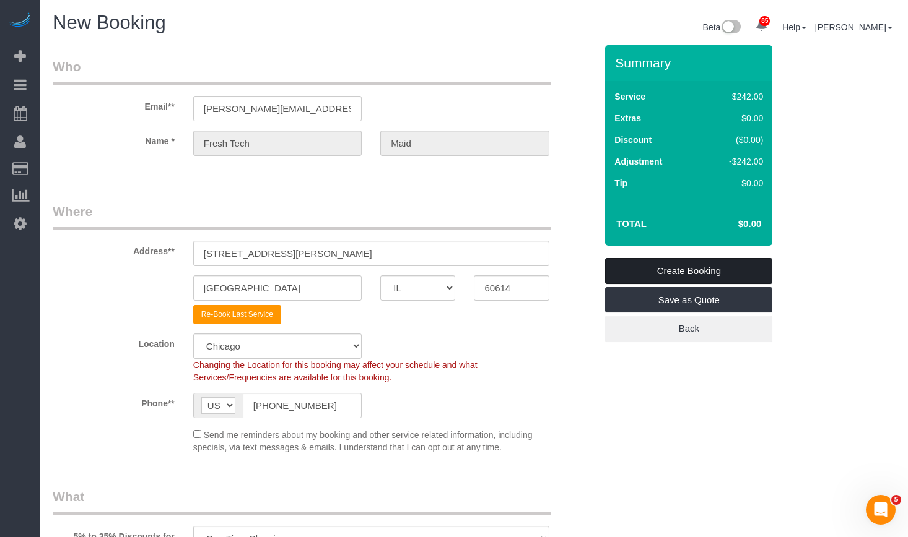
click at [675, 267] on link "Create Booking" at bounding box center [688, 271] width 167 height 26
